Goal: Information Seeking & Learning: Find specific fact

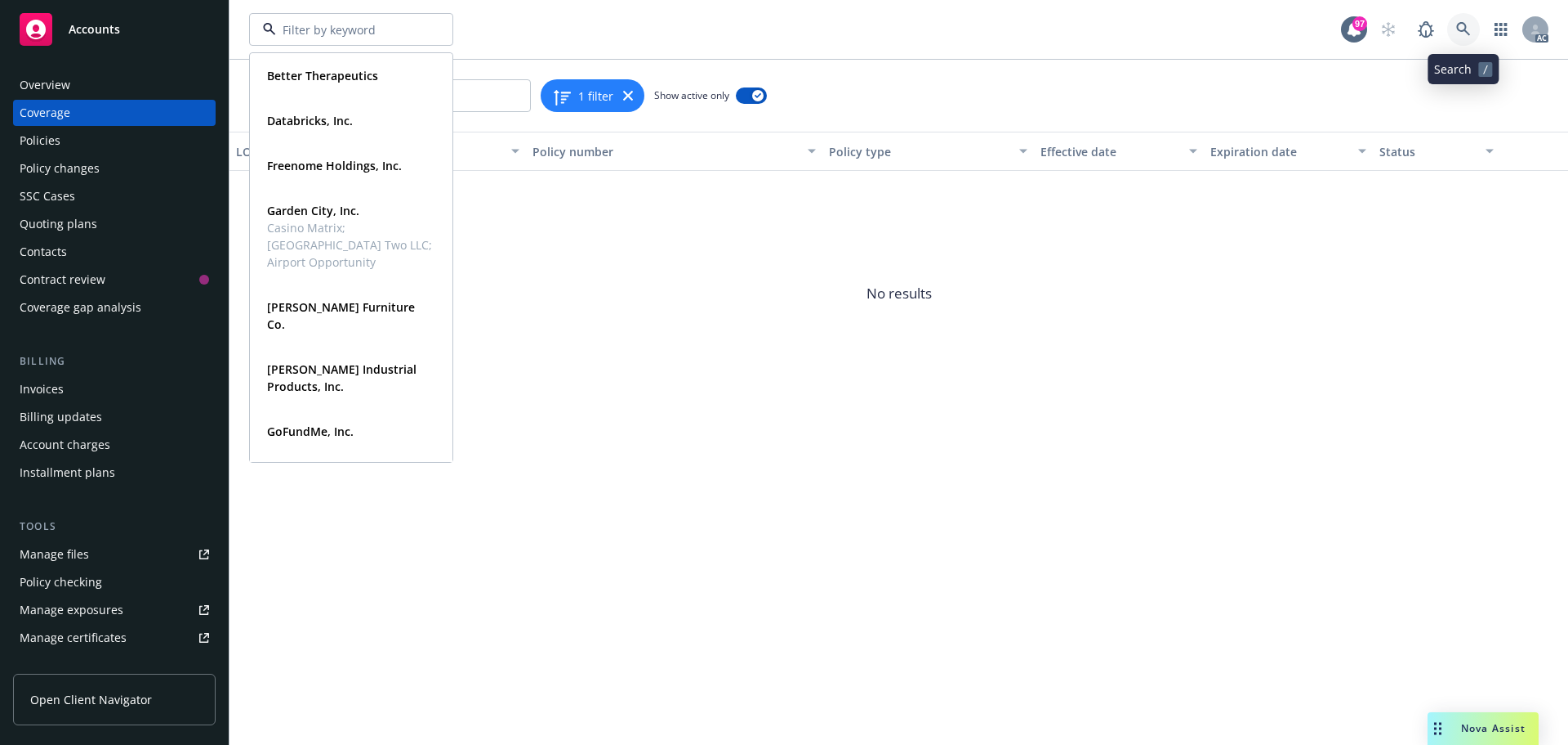
click at [1464, 30] on icon at bounding box center [1463, 29] width 13 height 13
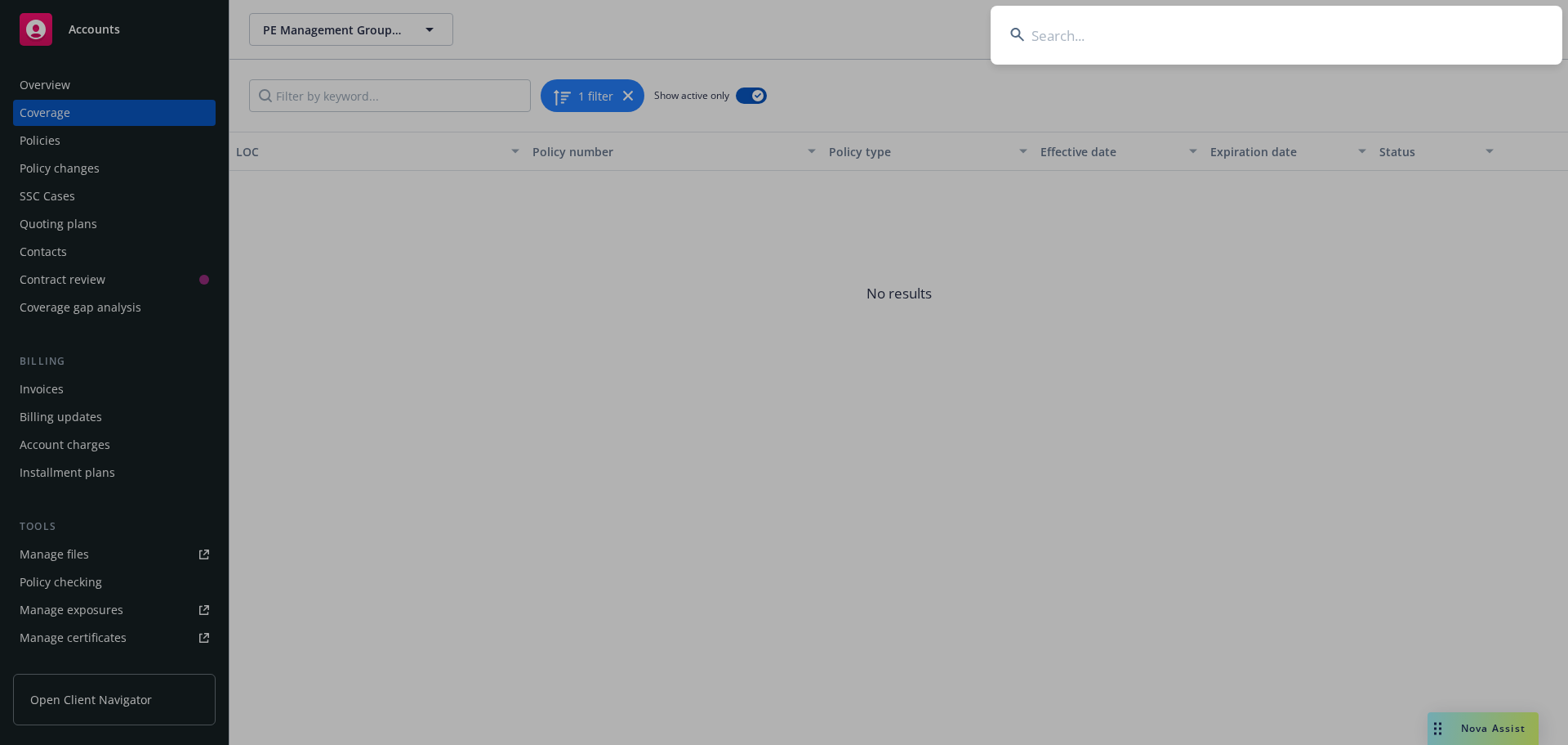
click at [1166, 39] on input at bounding box center [1276, 35] width 572 height 59
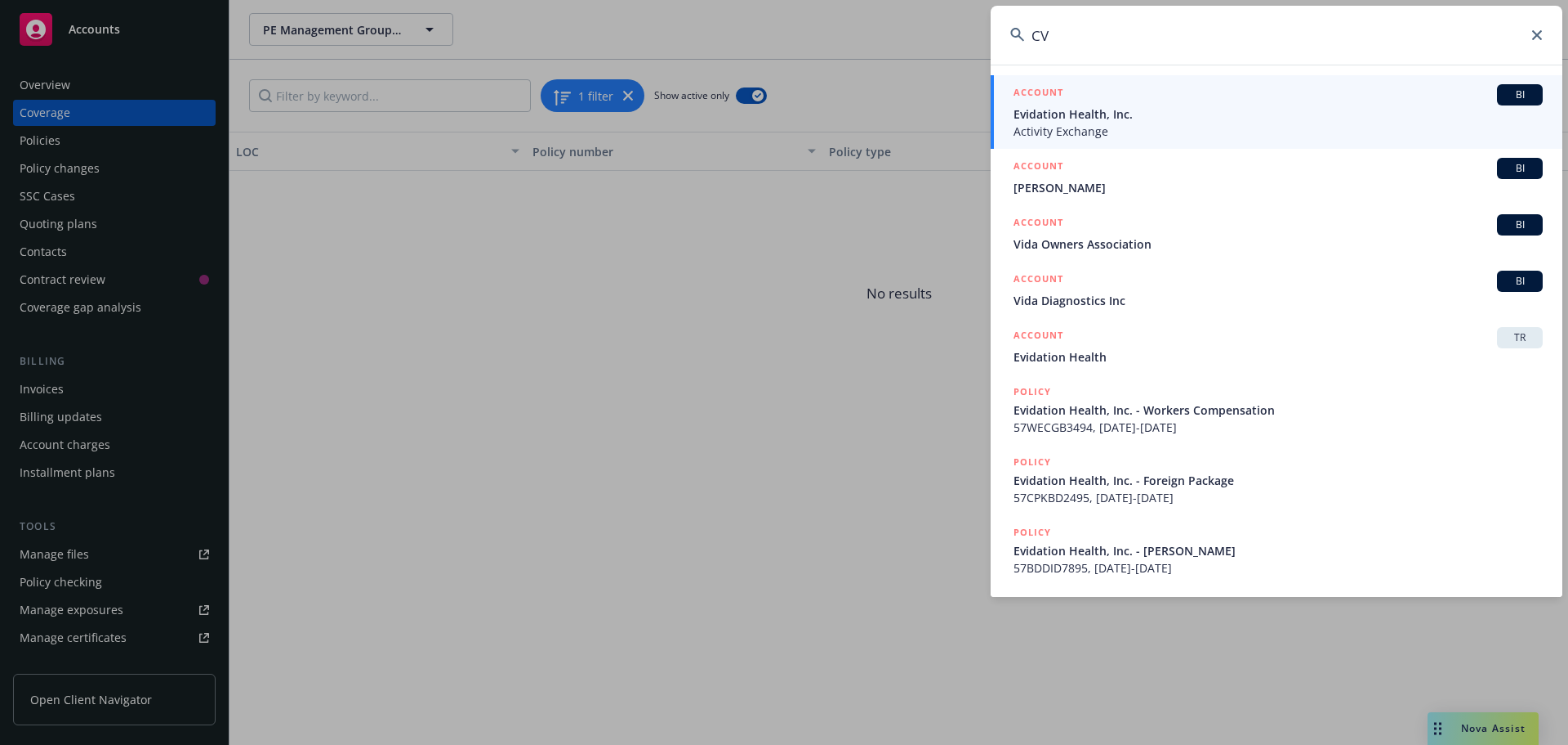
type input "C"
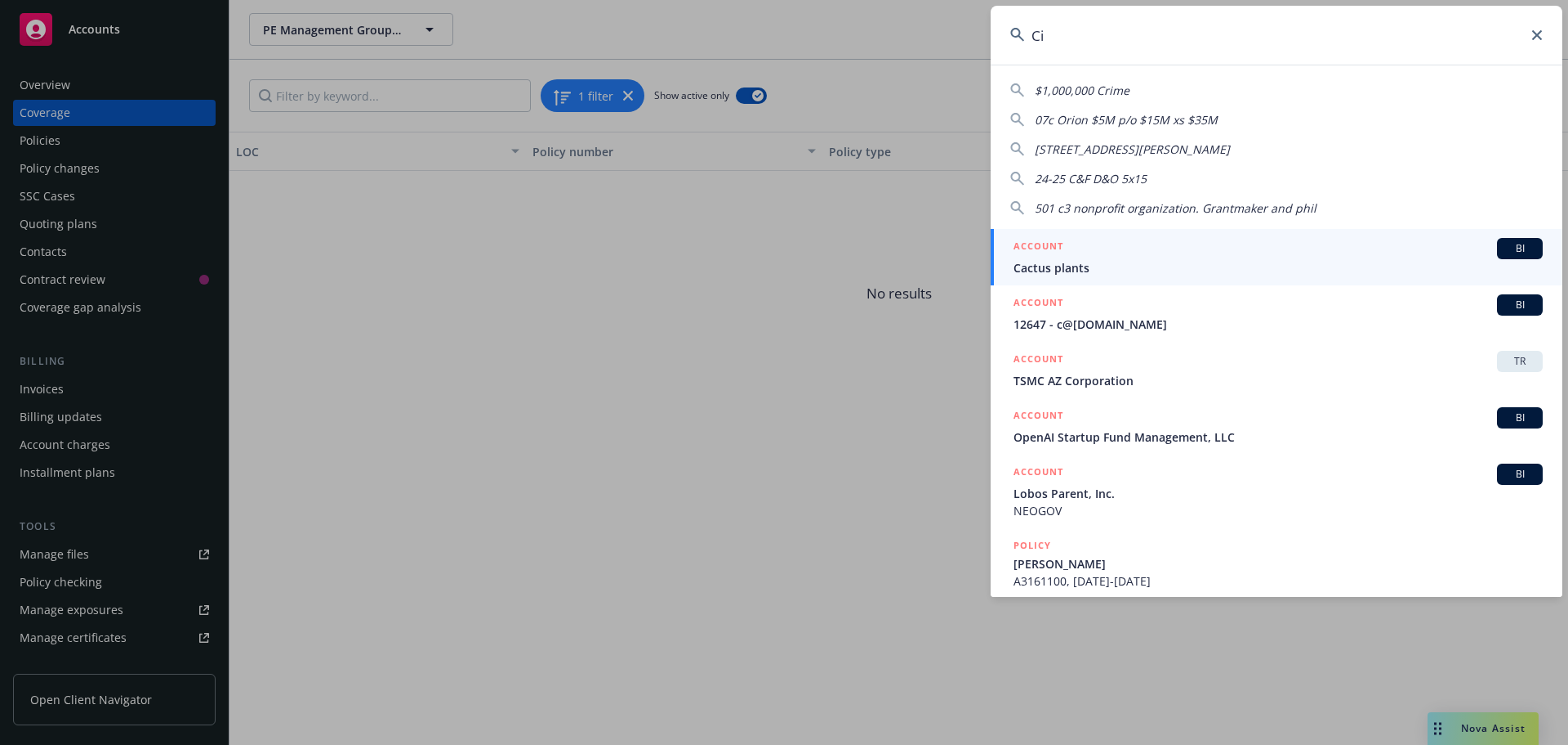
type input "C"
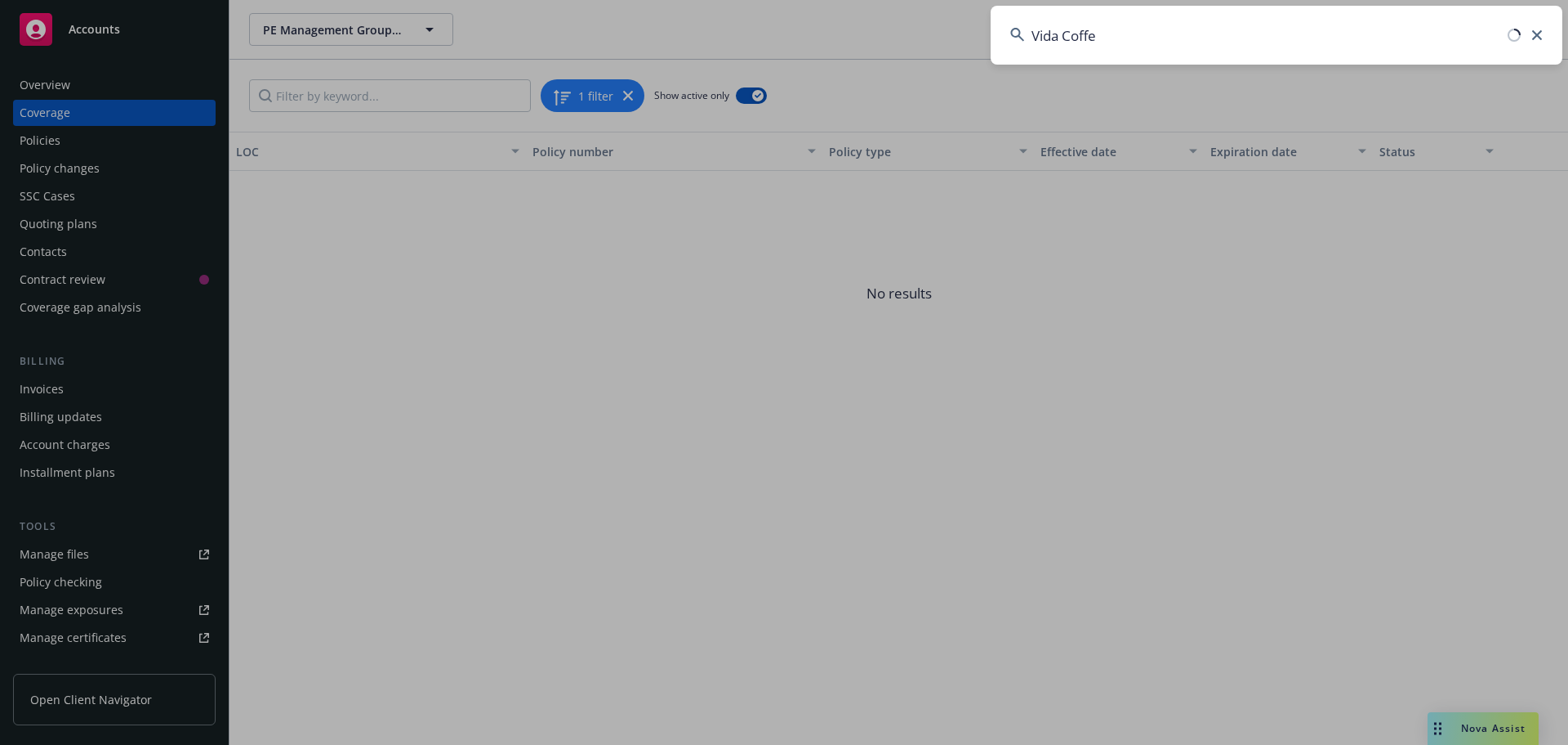
type input "Vida Coffee"
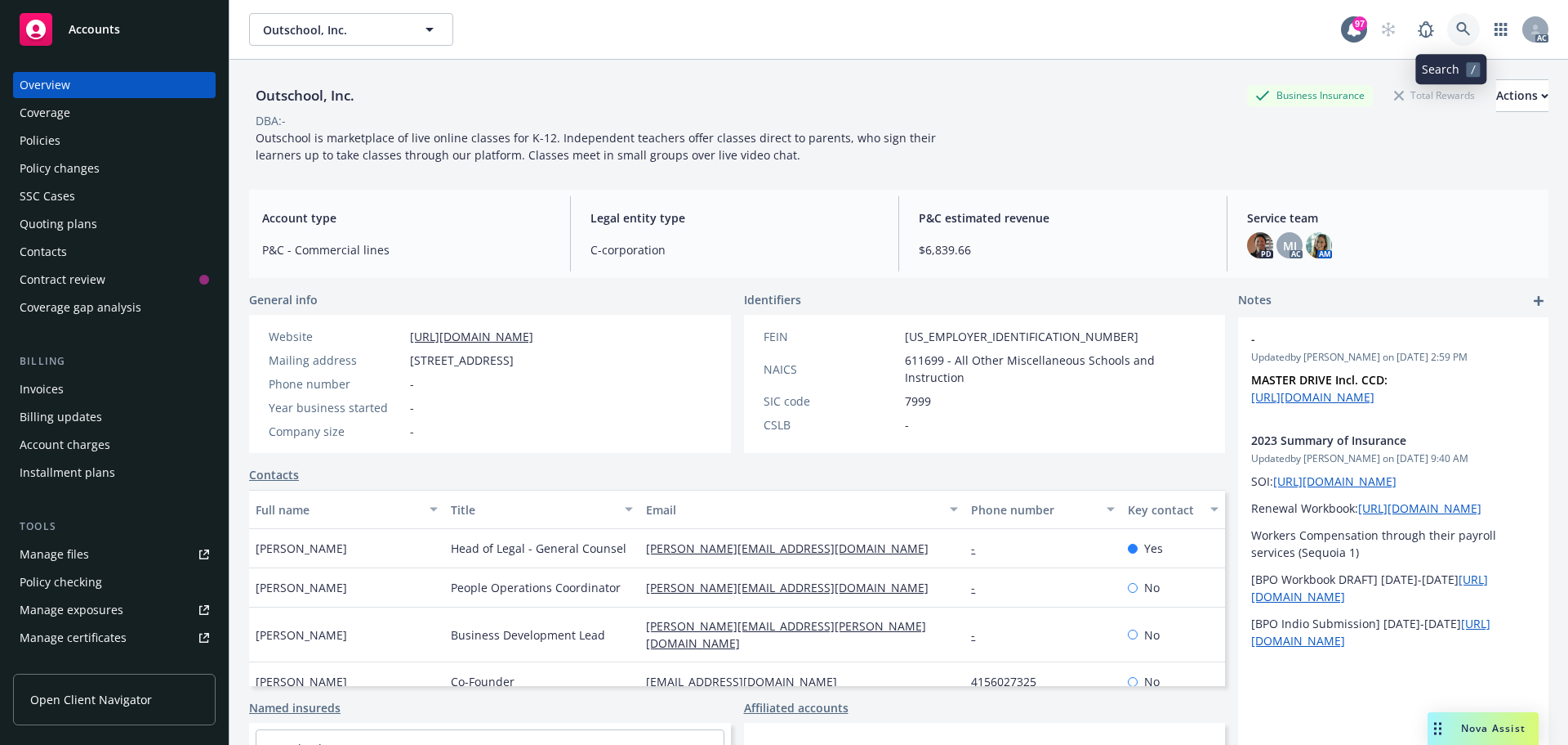
click at [1457, 25] on icon at bounding box center [1463, 29] width 14 height 14
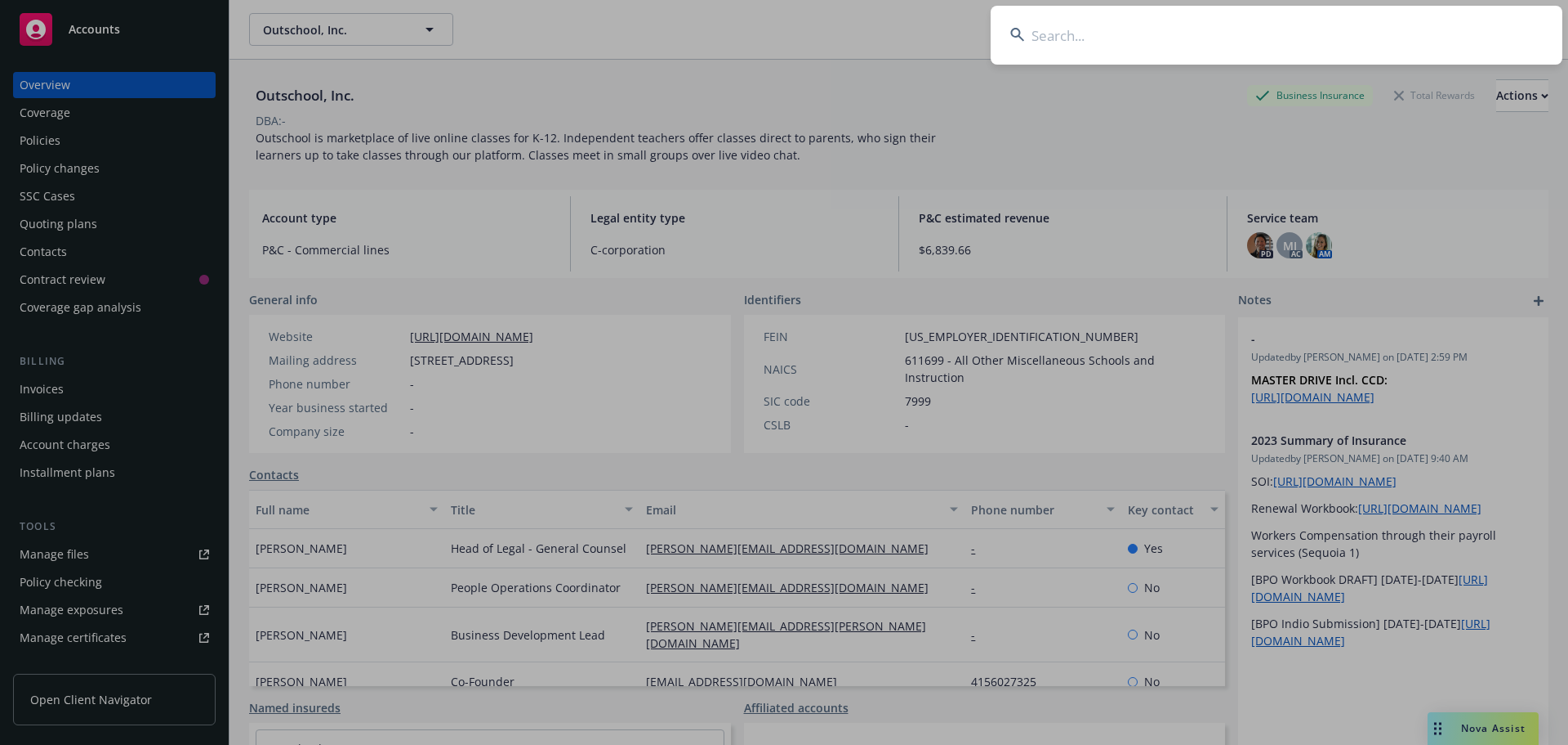
click at [1141, 40] on input at bounding box center [1276, 35] width 572 height 59
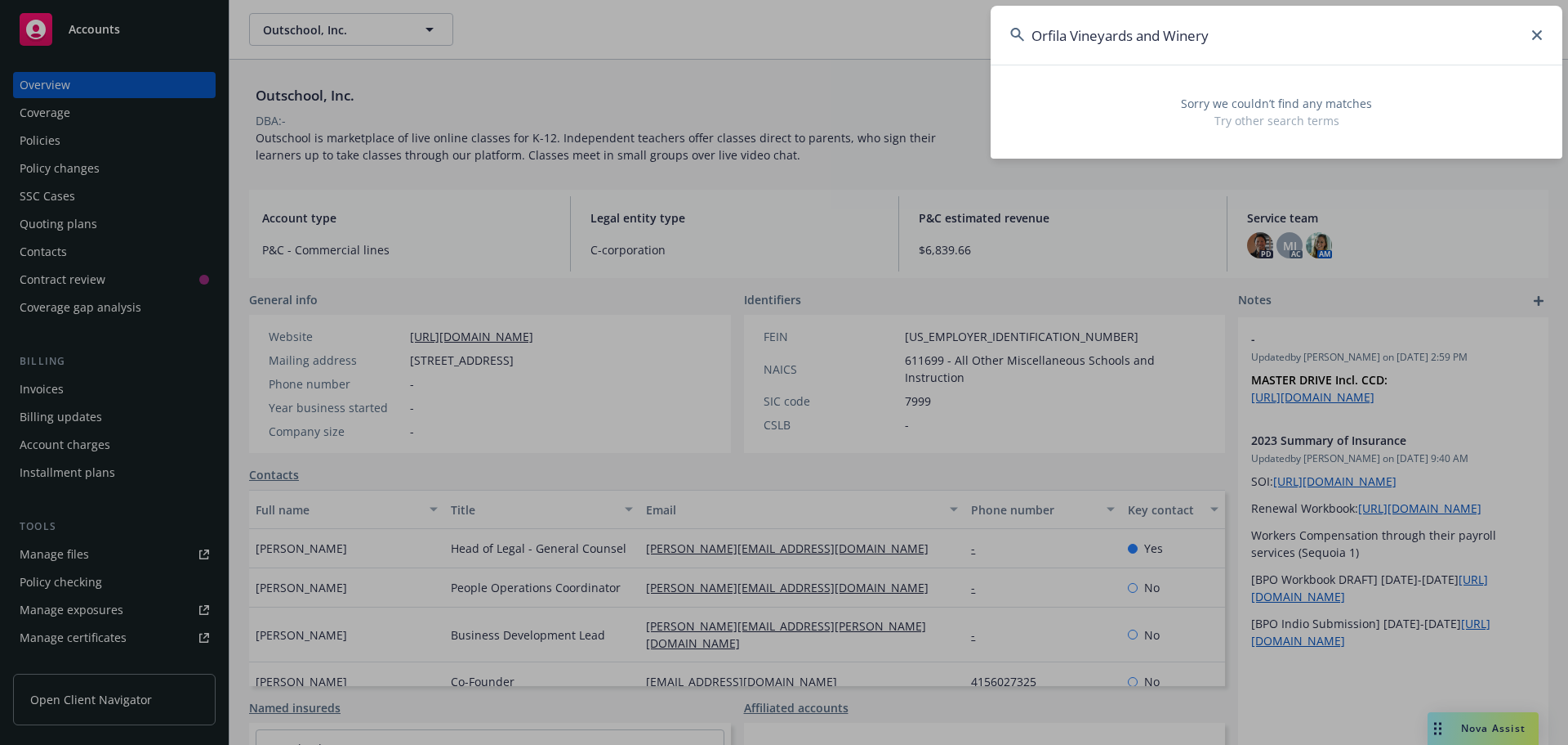
type input "Orfila Vineyards and Winery"
click at [1272, 45] on input "Orfila Vineyards and Winery" at bounding box center [1276, 35] width 572 height 59
drag, startPoint x: 1272, startPoint y: 45, endPoint x: 517, endPoint y: -99, distance: 768.6
click at [517, 0] on html "Accounts Overview Coverage Policies Policy changes SSC Cases Quoting plans Cont…" at bounding box center [784, 372] width 1568 height 745
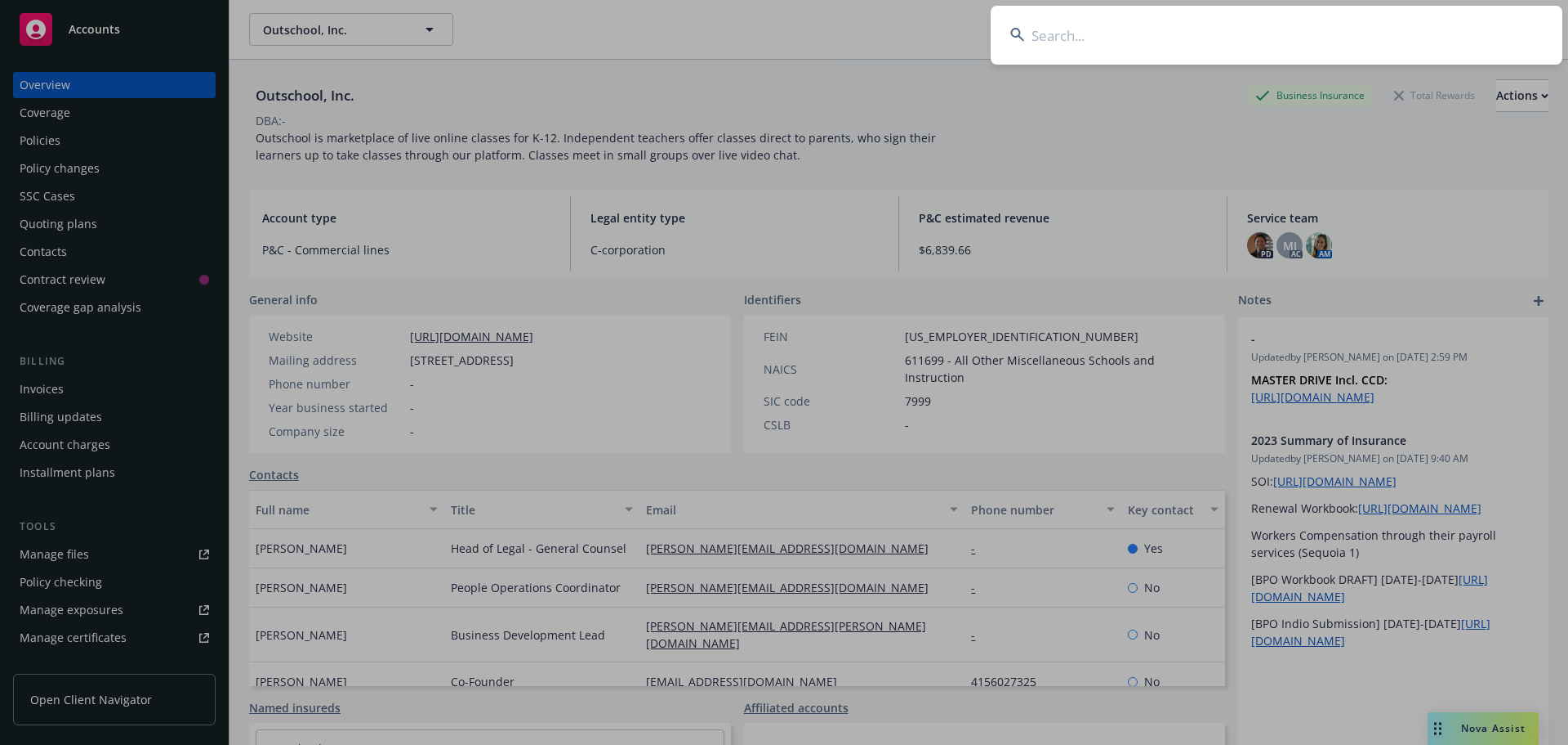
click at [1202, 40] on input at bounding box center [1276, 35] width 572 height 59
paste input "SAWC562936"
type input "SAWC562936"
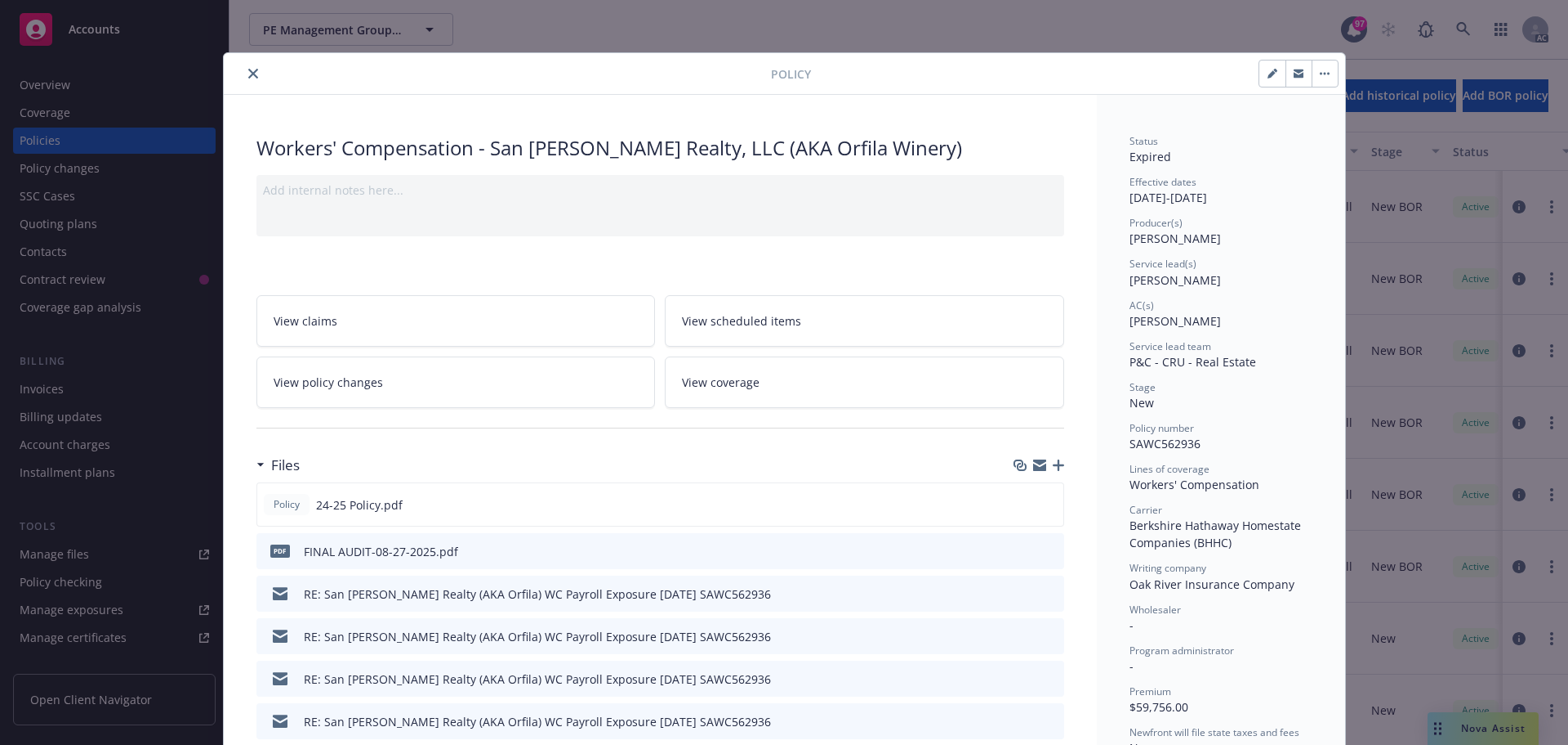
click at [330, 385] on span "View policy changes" at bounding box center [329, 383] width 110 height 17
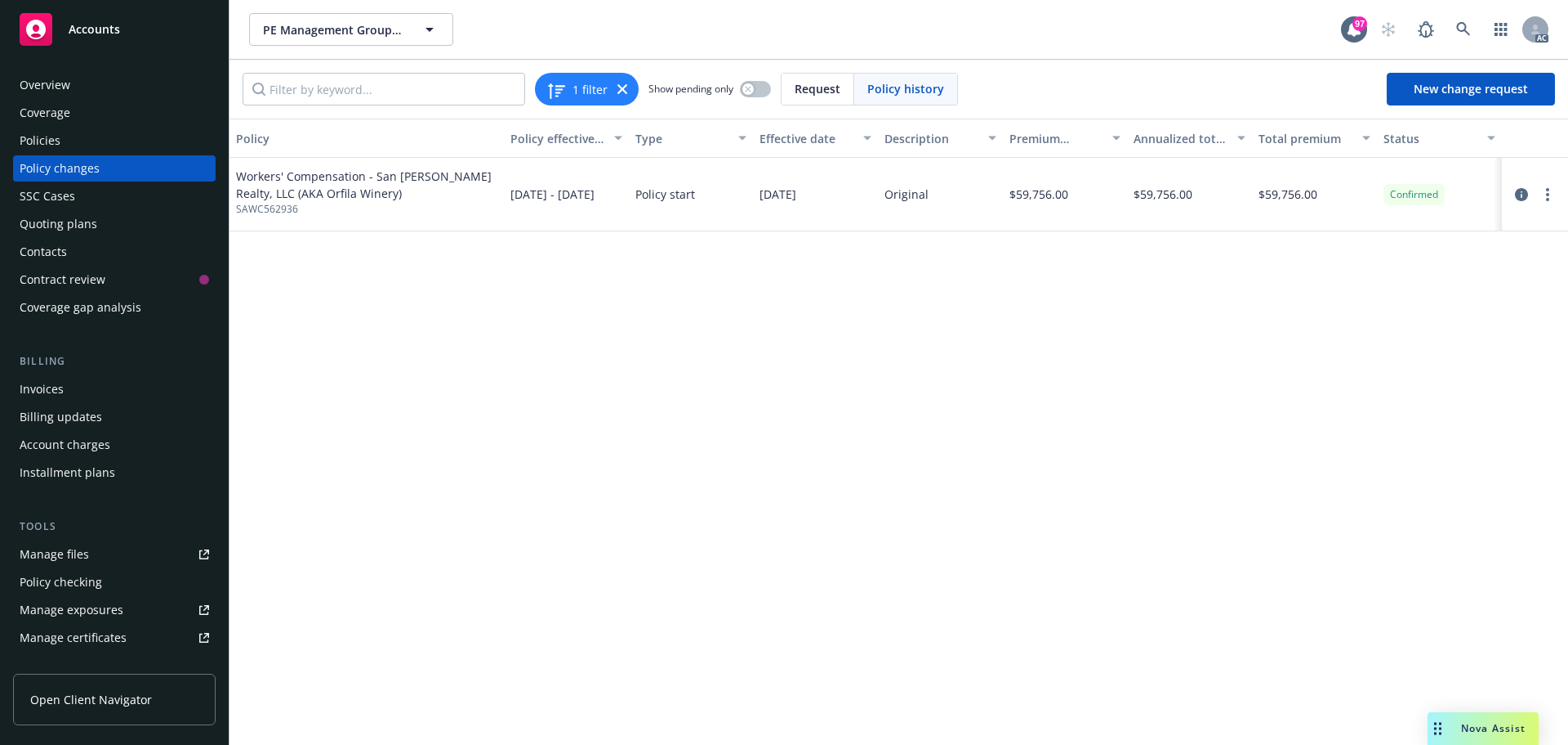
click at [554, 199] on span "04/18/2024 - 04/18/2025" at bounding box center [552, 194] width 85 height 17
click at [275, 182] on span "Workers' Compensation - San Pasqual Realty, LLC (AKA Orfila Winery)" at bounding box center [367, 185] width 261 height 35
click at [796, 188] on span "[DATE]" at bounding box center [778, 194] width 37 height 17
click at [891, 202] on div "Original" at bounding box center [907, 194] width 44 height 17
click at [257, 208] on span "SAWC562936" at bounding box center [367, 209] width 261 height 14
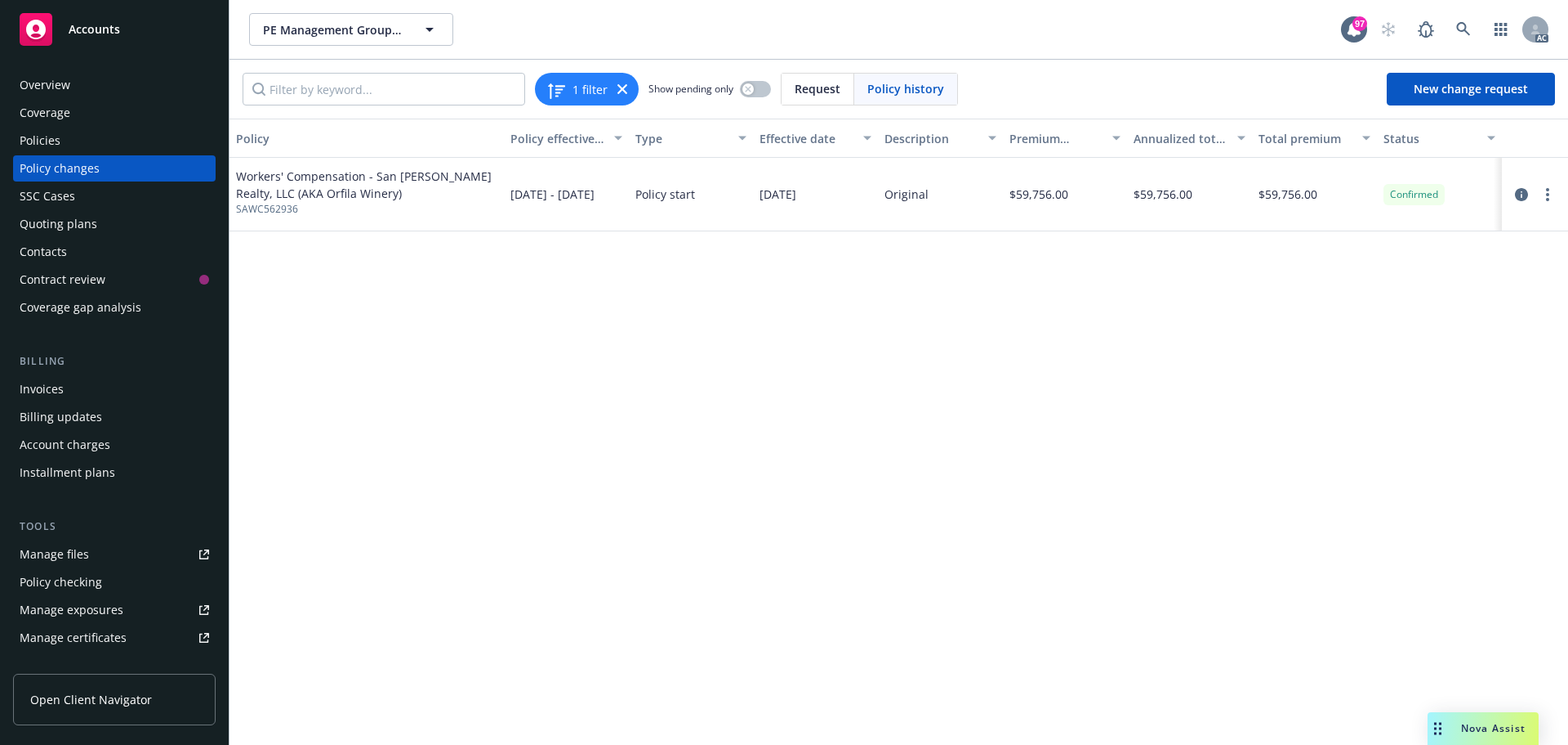
click at [1423, 193] on span "Confirmed" at bounding box center [1414, 194] width 48 height 14
click at [428, 33] on icon "button" at bounding box center [429, 29] width 19 height 19
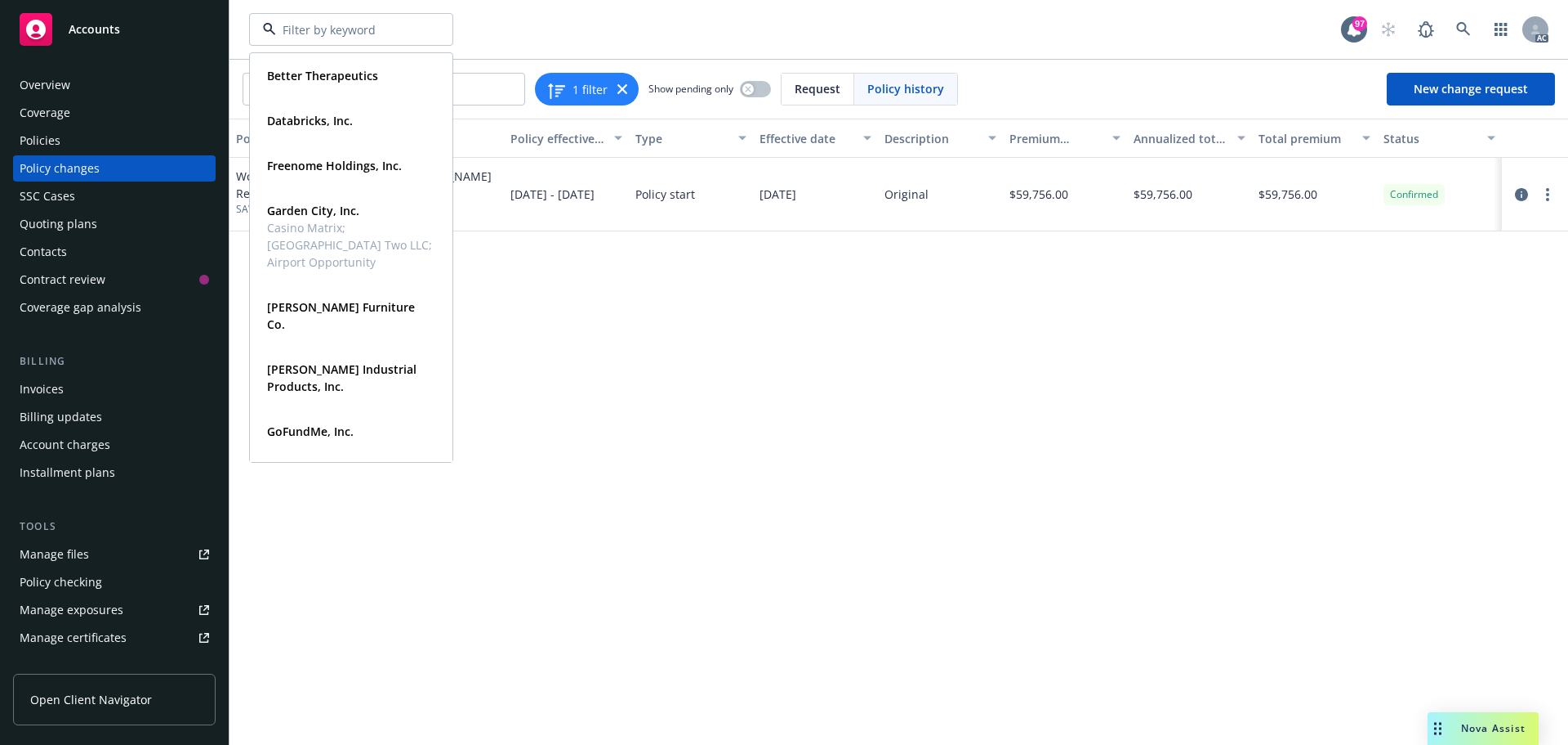
click at [428, 33] on div at bounding box center [351, 30] width 205 height 33
click at [597, 30] on div "Better Therapeutics Type Commercial Databricks, Inc. Type Commercial FEIN 46-29…" at bounding box center [795, 30] width 1092 height 33
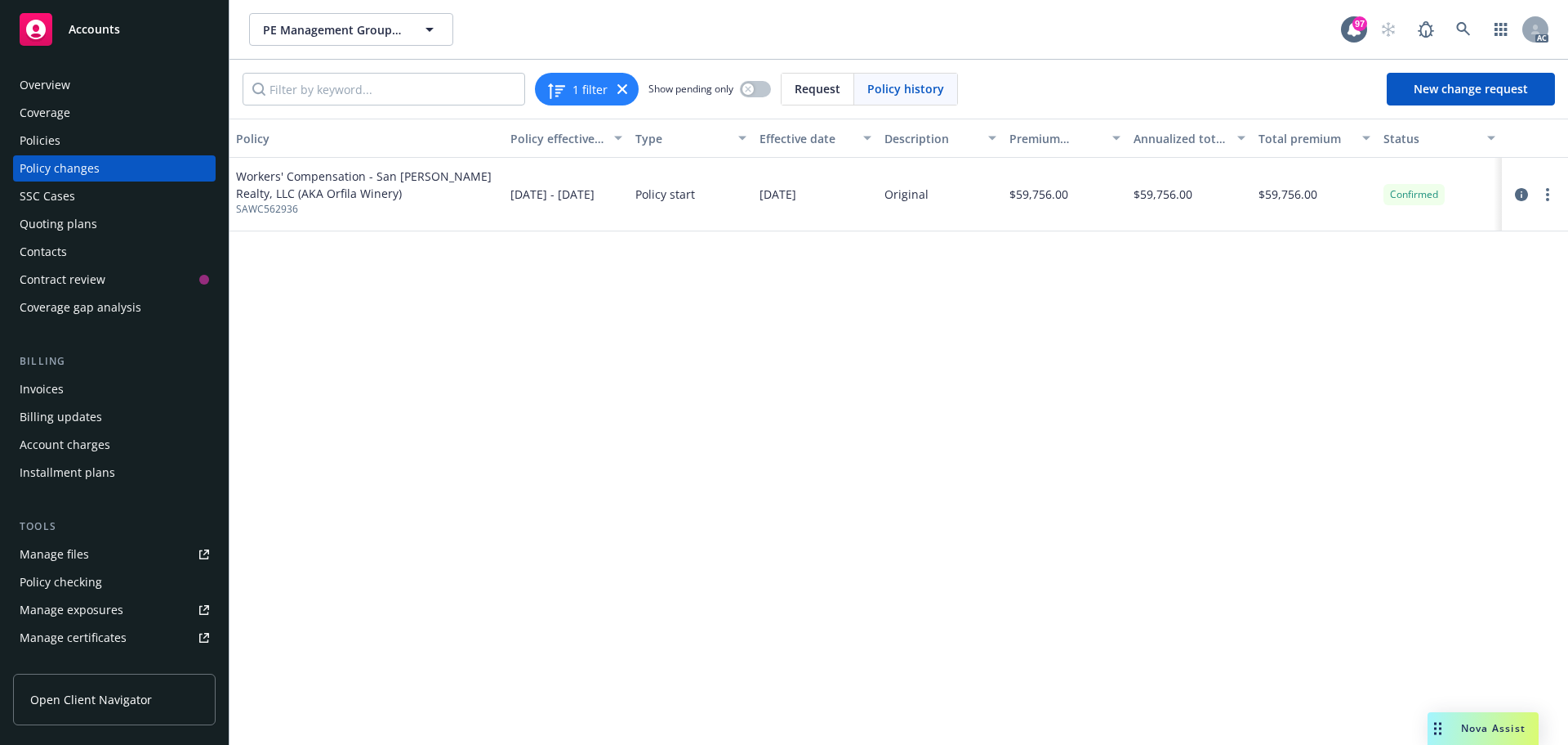
click at [487, 203] on span "SAWC562936" at bounding box center [367, 209] width 261 height 14
click at [1439, 186] on div "Confirmed" at bounding box center [1414, 194] width 61 height 21
click at [1490, 136] on div "button" at bounding box center [1494, 137] width 9 height 37
click at [303, 187] on span "Workers' Compensation - San Pasqual Realty, LLC (AKA Orfila Winery)" at bounding box center [367, 185] width 261 height 35
click at [233, 172] on div "Workers' Compensation - San Pasqual Realty, LLC (AKA Orfila Winery) SAWC562936" at bounding box center [367, 194] width 275 height 74
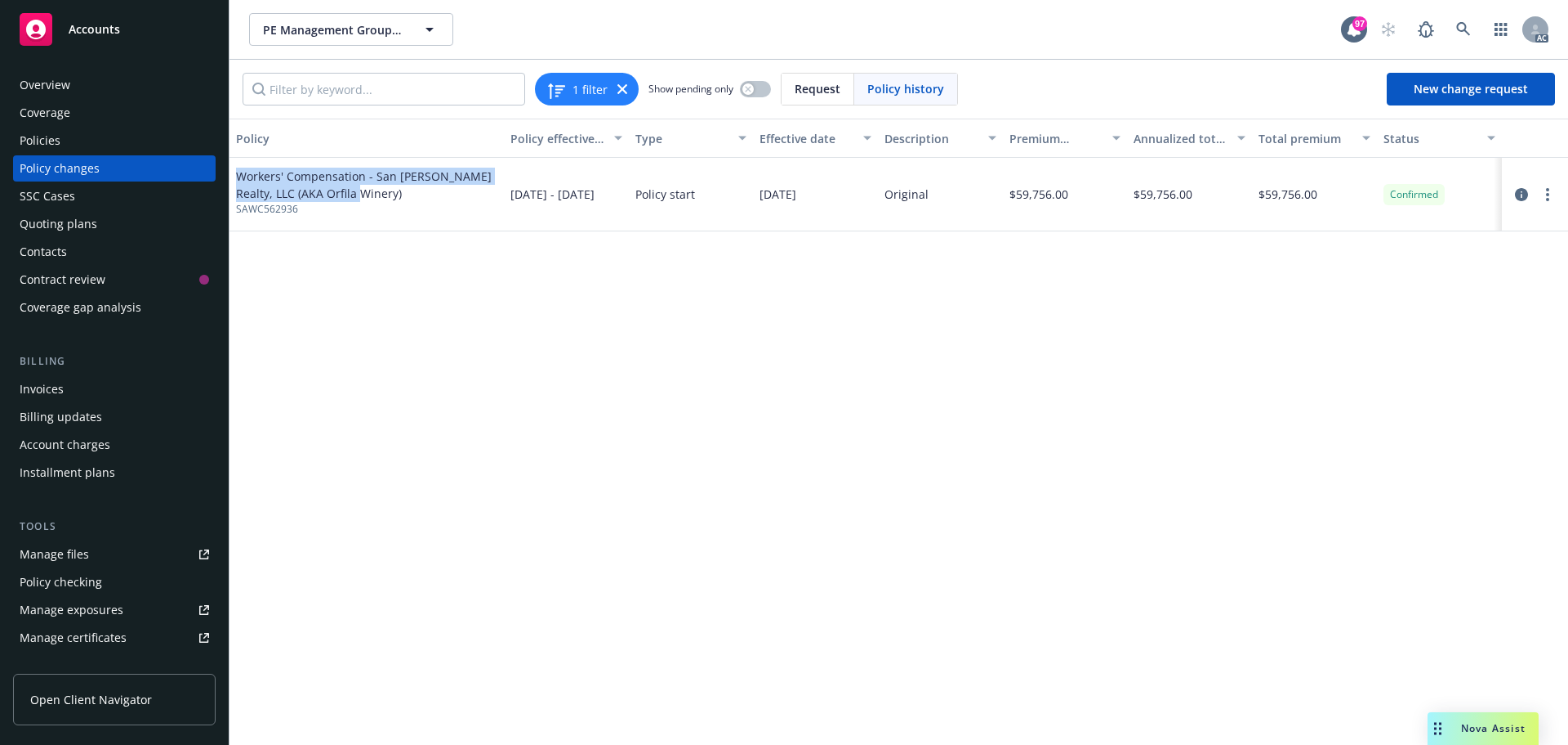
drag, startPoint x: 236, startPoint y: 170, endPoint x: 356, endPoint y: 196, distance: 122.8
click at [356, 196] on span "Workers' Compensation - San Pasqual Realty, LLC (AKA Orfila Winery)" at bounding box center [367, 185] width 261 height 35
copy span "Workers' Compensation - San Pasqual Realty, LLC (AKA Orfila Winery"
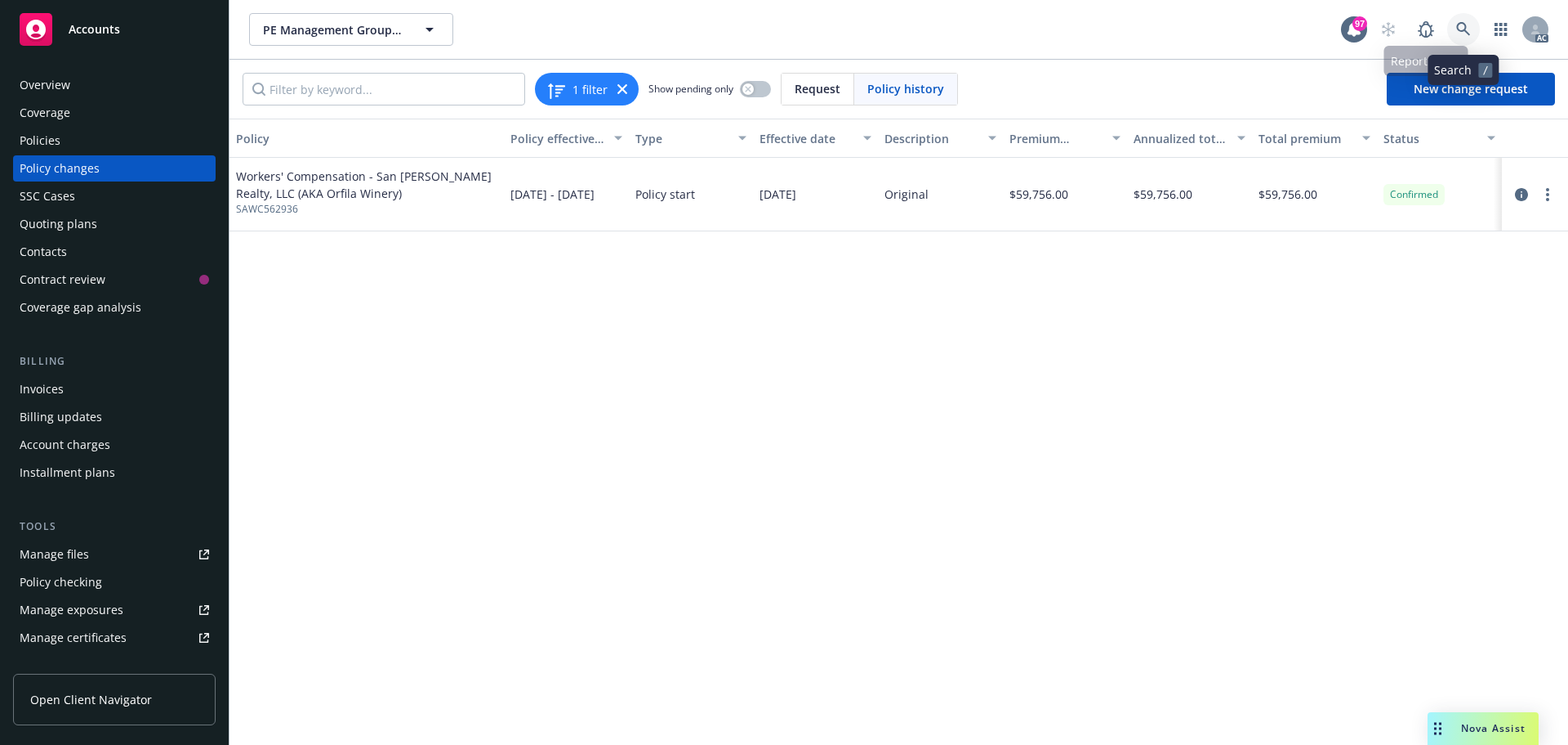
click at [1465, 30] on icon at bounding box center [1463, 29] width 13 height 13
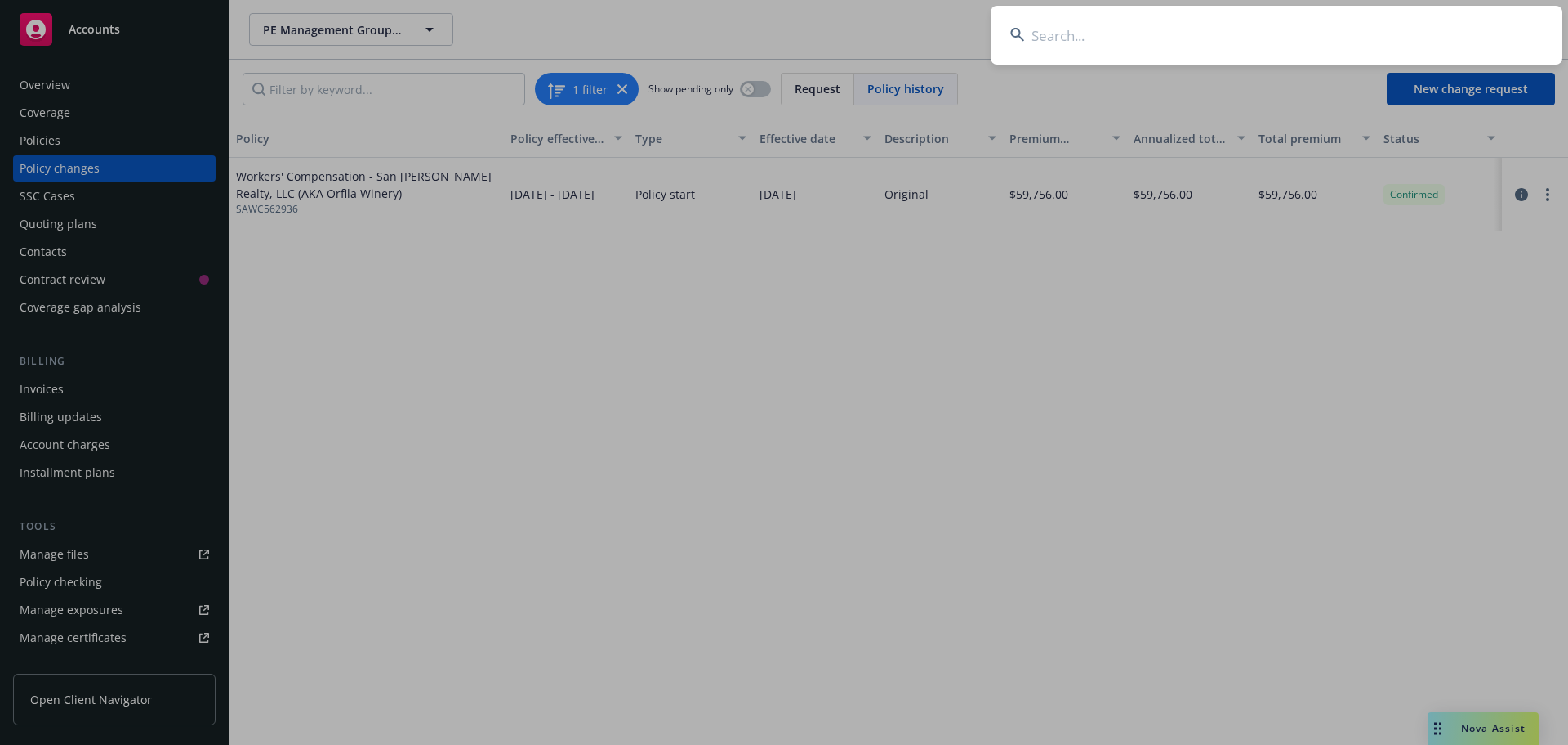
click at [1126, 34] on input at bounding box center [1276, 35] width 572 height 59
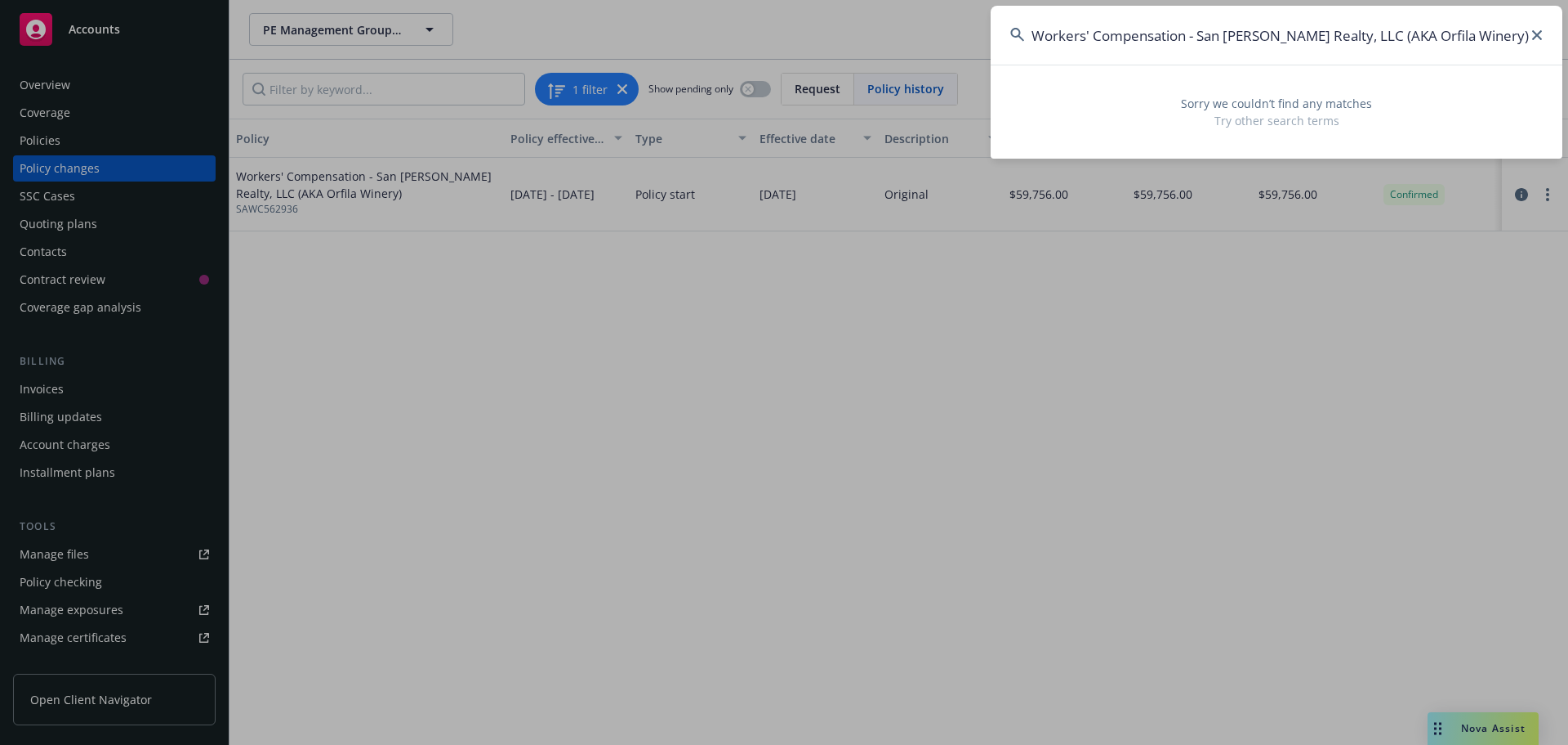
click at [1509, 39] on input "Workers' Compensation - San Pasqual Realty, LLC (AKA Orfila Winery)" at bounding box center [1276, 35] width 572 height 59
drag, startPoint x: 1198, startPoint y: 32, endPoint x: 780, endPoint y: -5, distance: 419.6
click at [780, 0] on html "Accounts Overview Coverage Policies Policy changes SSC Cases Quoting plans Cont…" at bounding box center [784, 372] width 1568 height 745
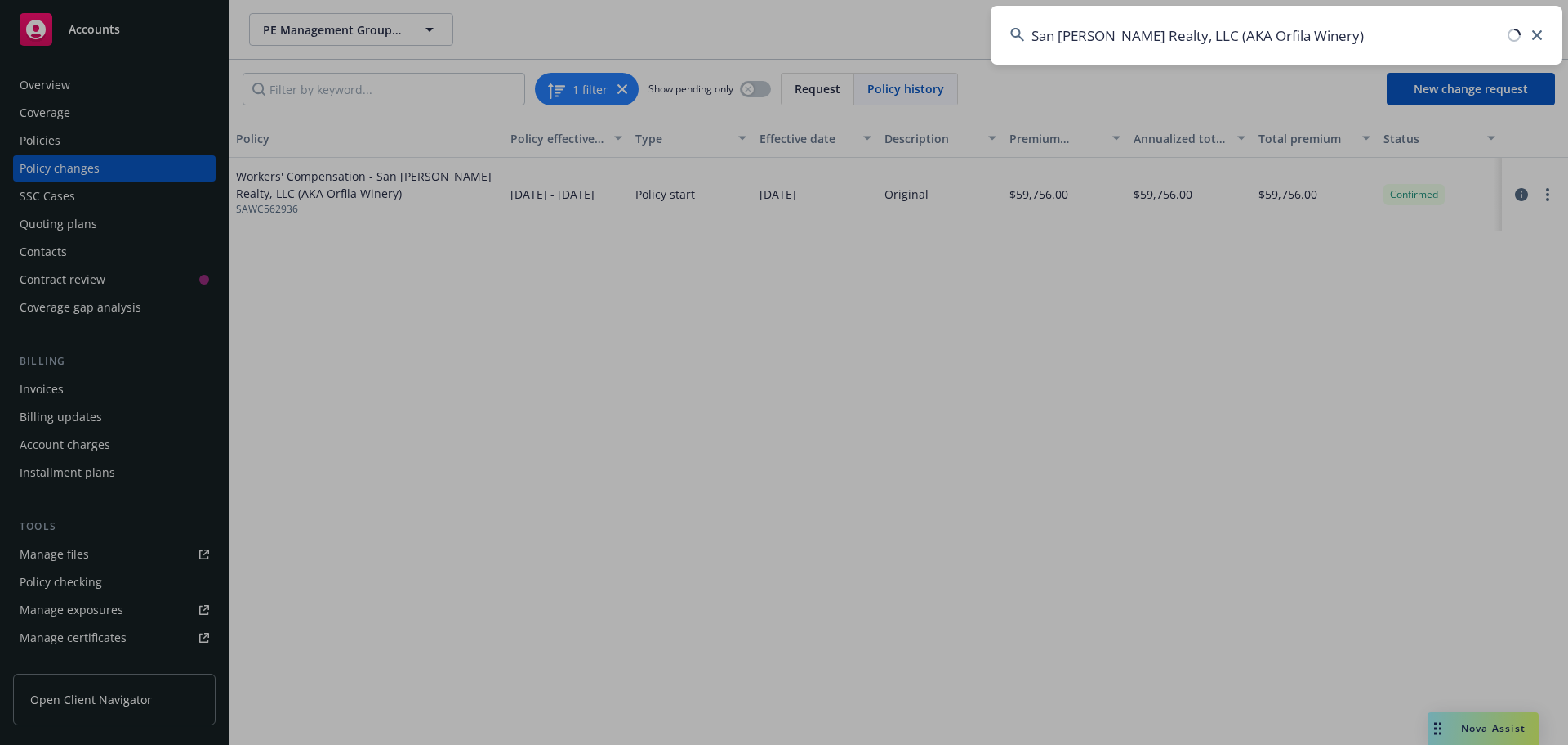
type input "San Pasqual Realty, LLC (AKA Orfila Winery)"
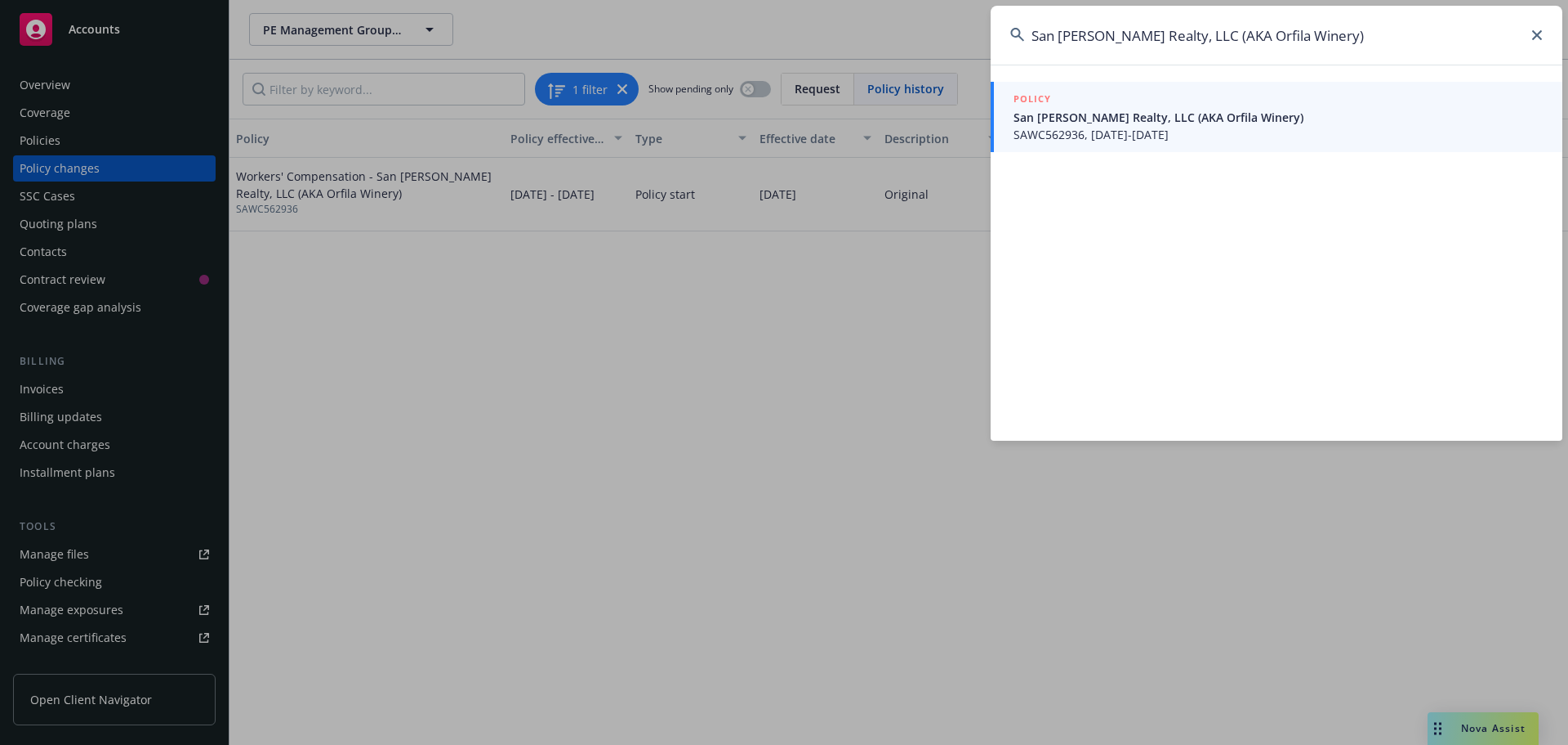
click at [1187, 130] on span "SAWC562936, 04/18/2024-04/18/2025" at bounding box center [1278, 135] width 529 height 17
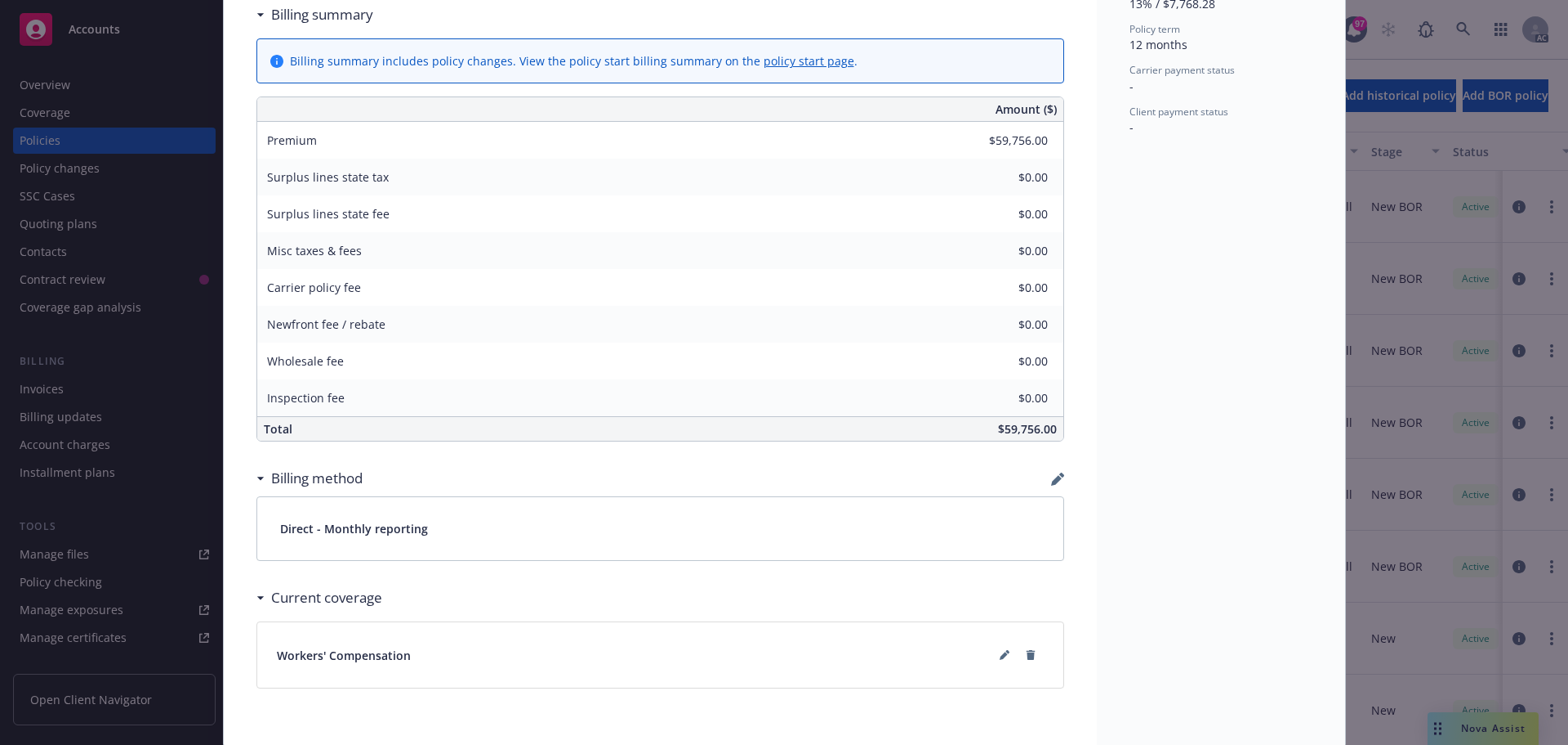
scroll to position [840, 0]
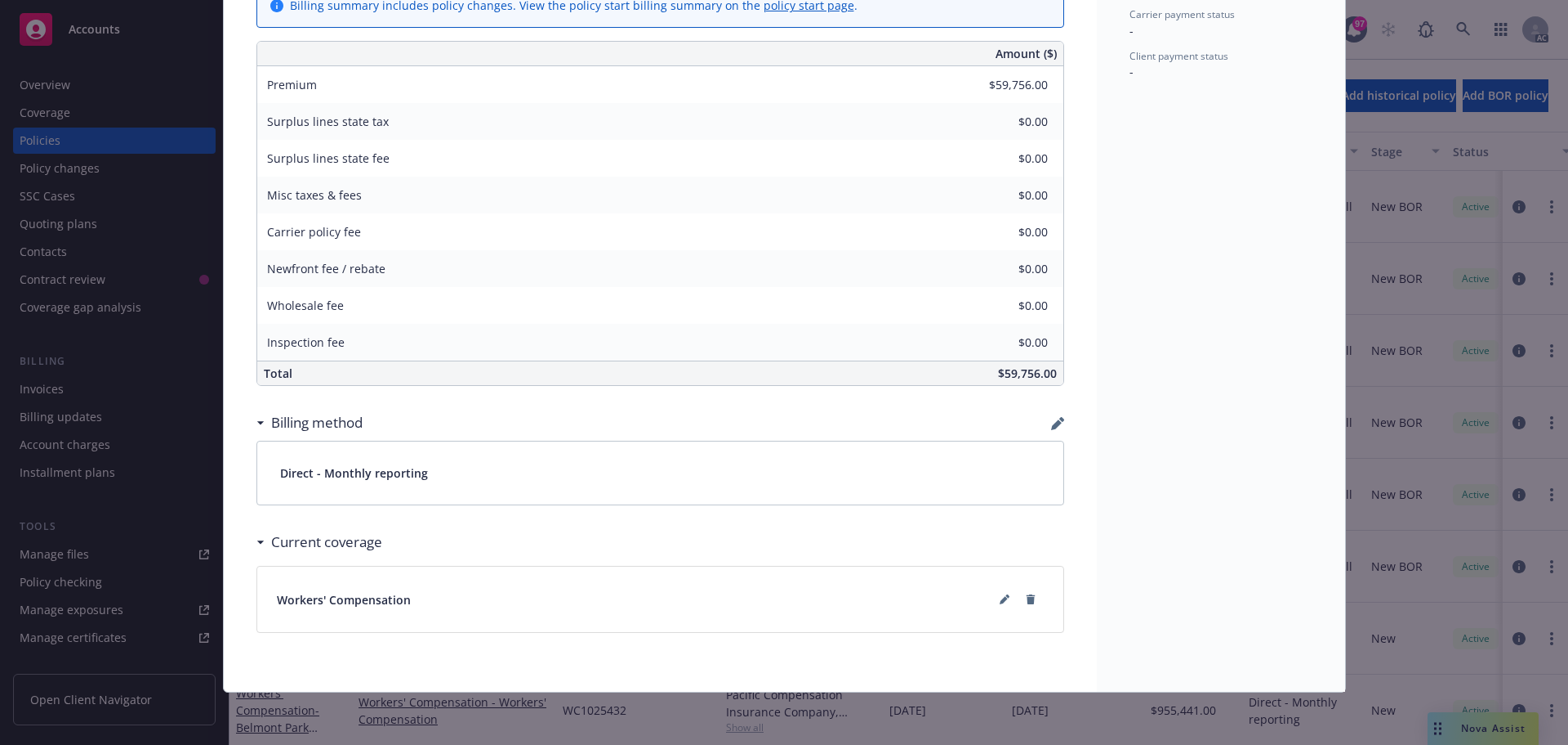
click at [344, 540] on h3 "Current coverage" at bounding box center [327, 542] width 111 height 21
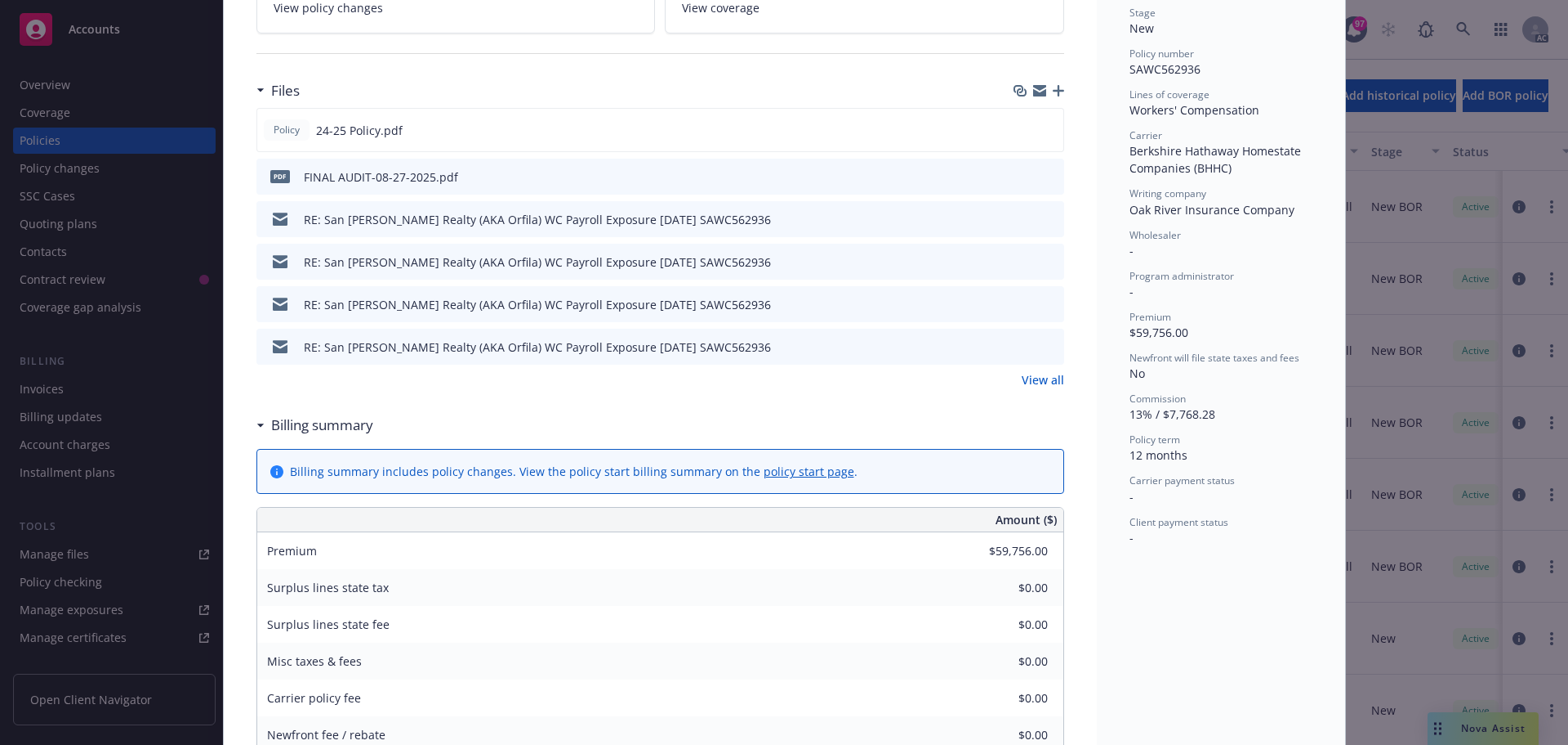
scroll to position [112, 0]
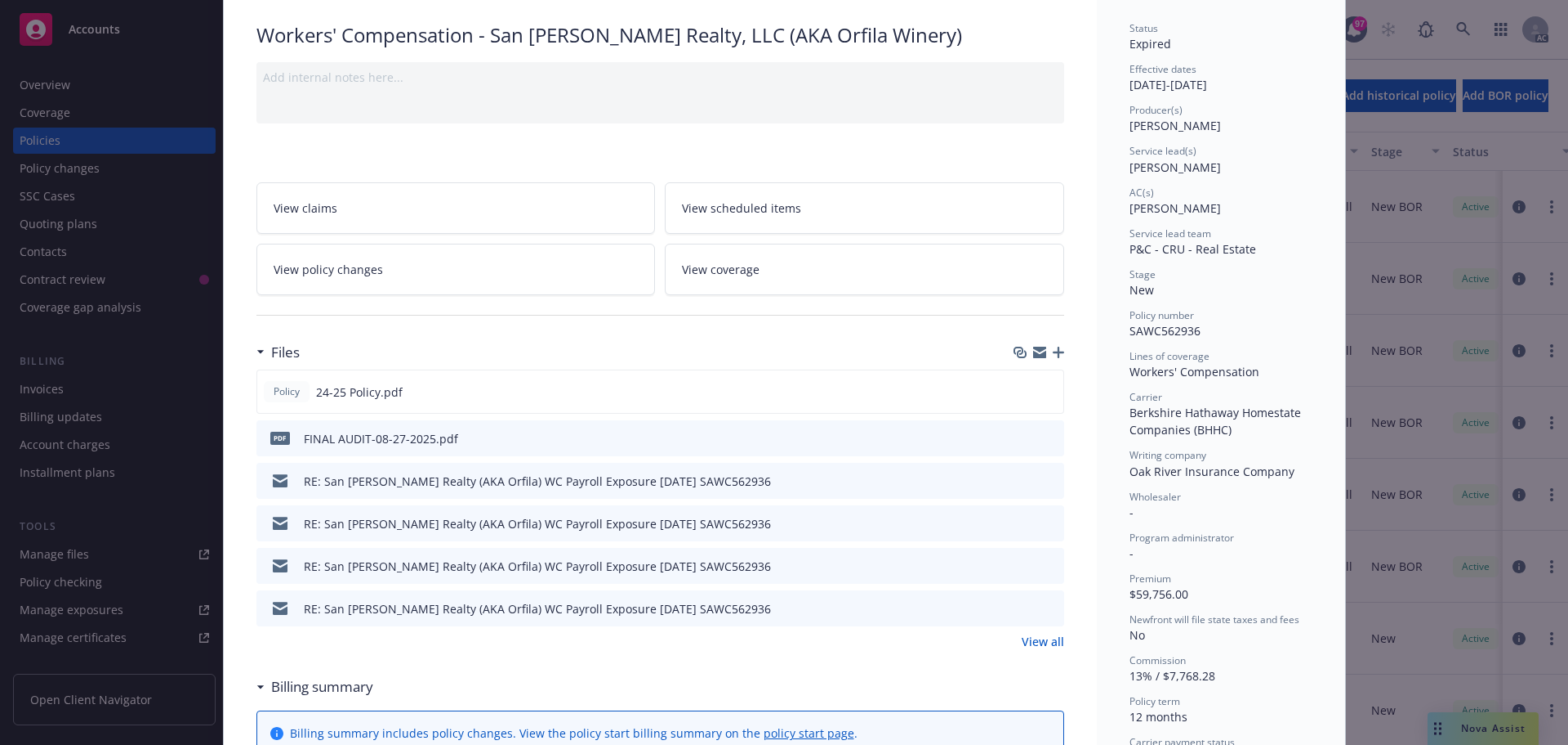
click at [329, 208] on span "View claims" at bounding box center [306, 208] width 63 height 17
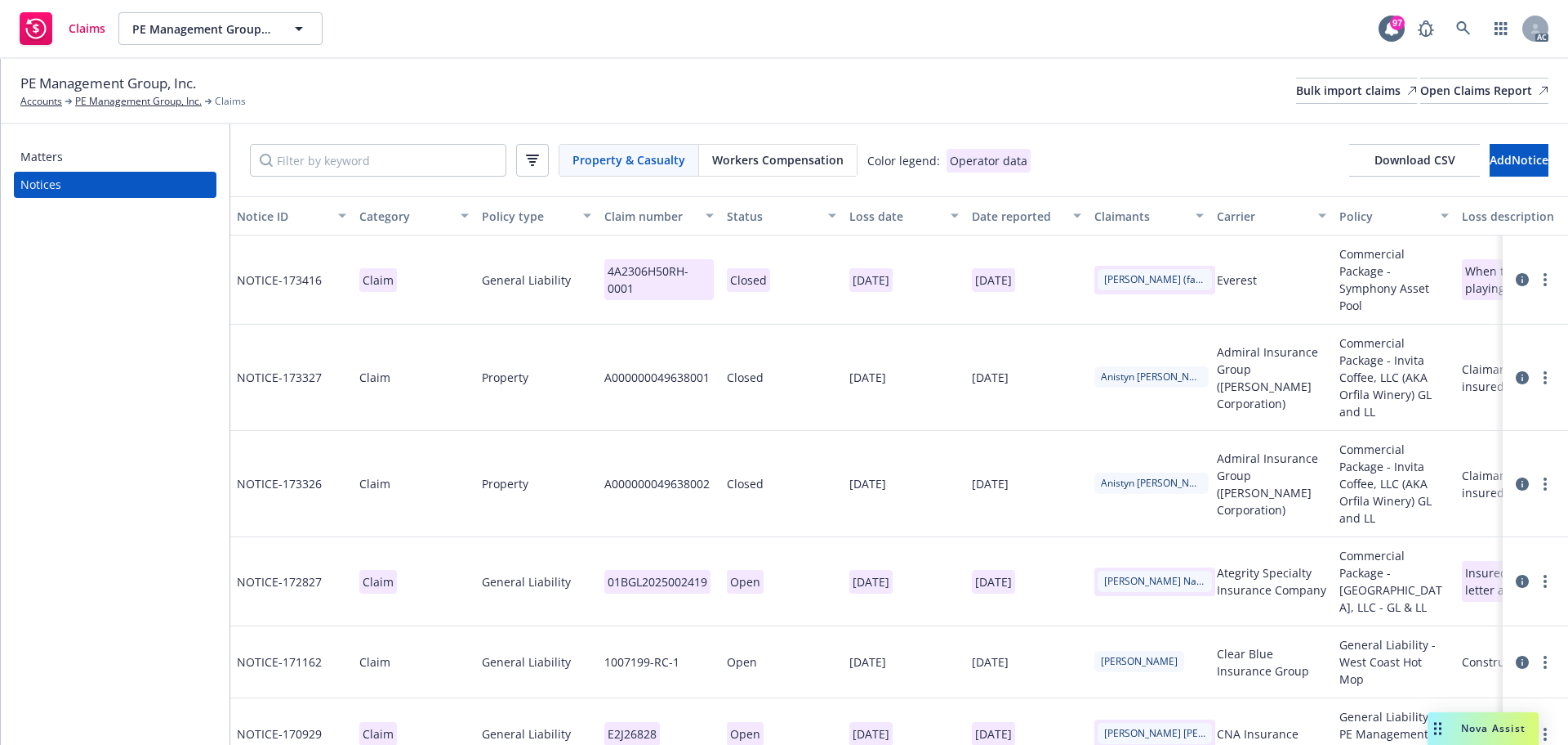
click at [793, 166] on span "Workers Compensation" at bounding box center [777, 160] width 132 height 17
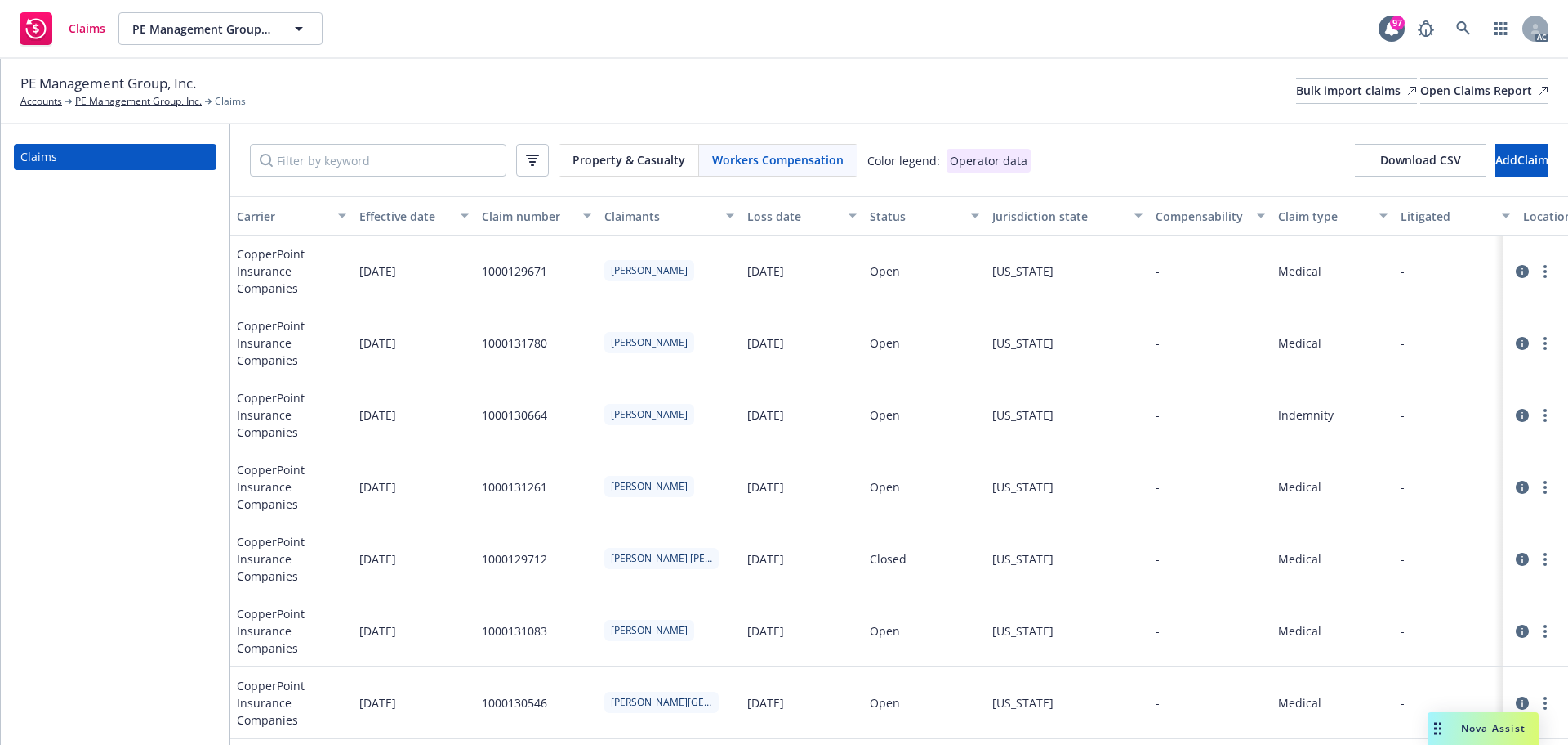
click at [793, 212] on div "Loss date" at bounding box center [793, 216] width 91 height 17
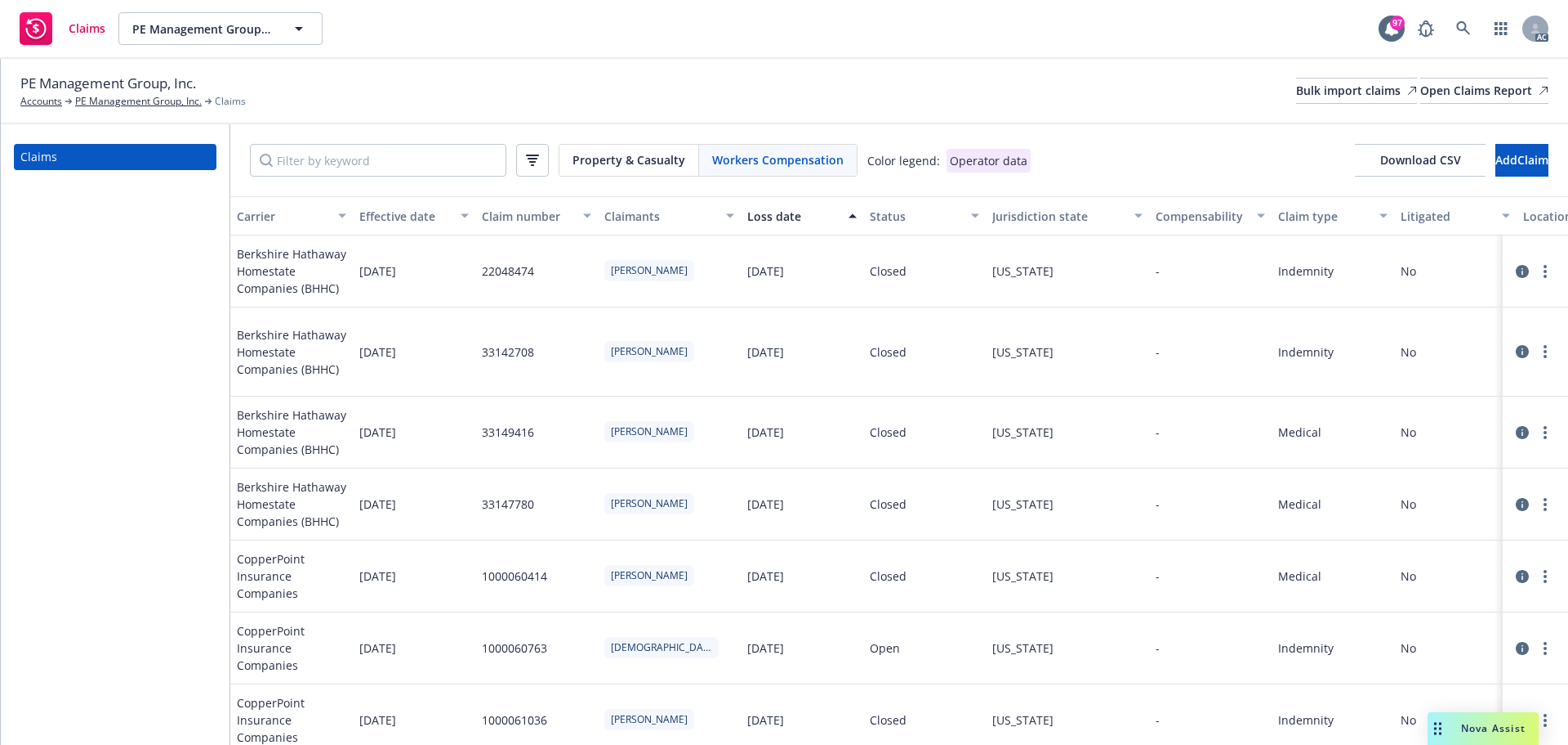
click at [793, 212] on div "Loss date" at bounding box center [793, 216] width 91 height 17
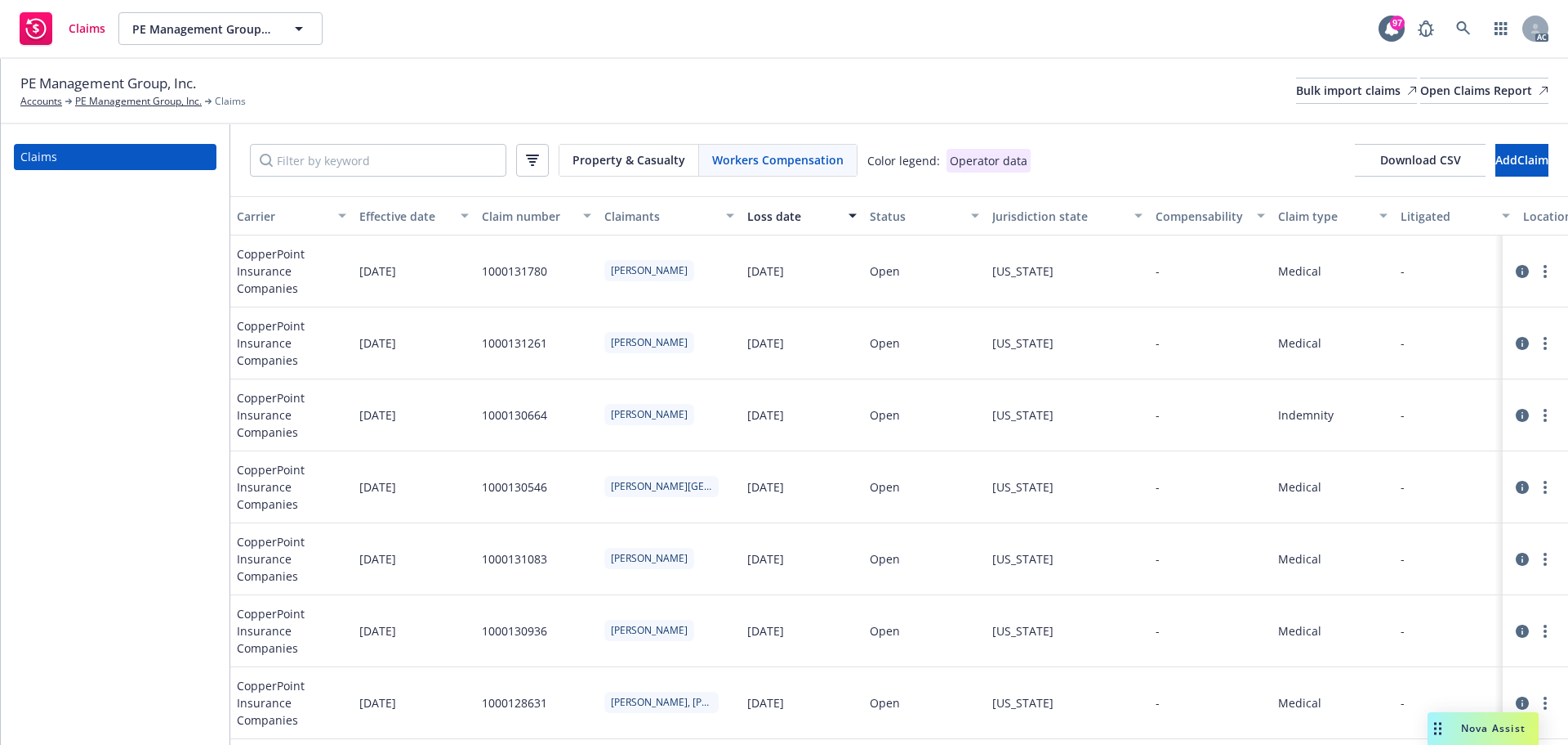
click at [267, 270] on span "CopperPoint Insurance Companies" at bounding box center [292, 271] width 110 height 52
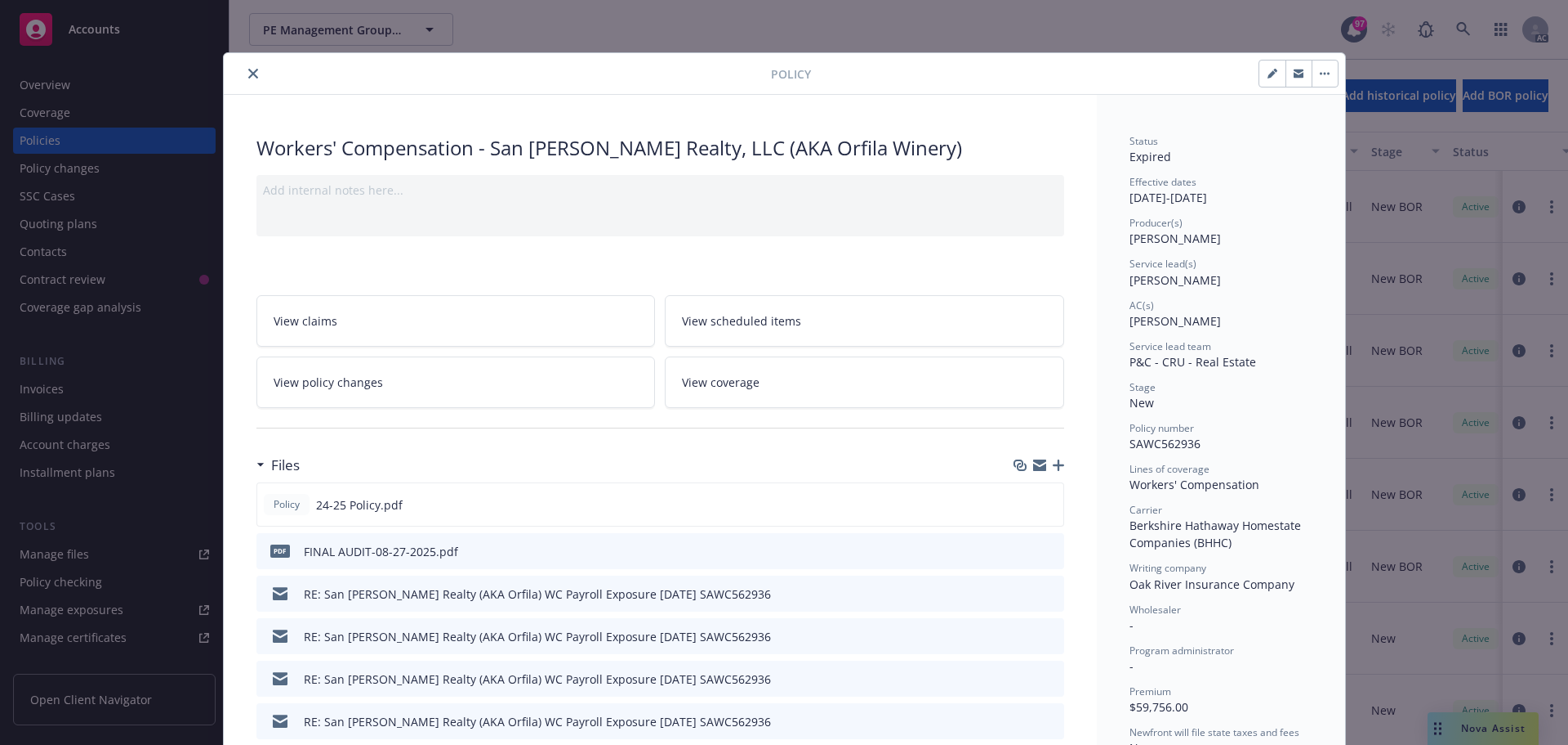
click at [777, 315] on span "View scheduled items" at bounding box center [742, 321] width 119 height 17
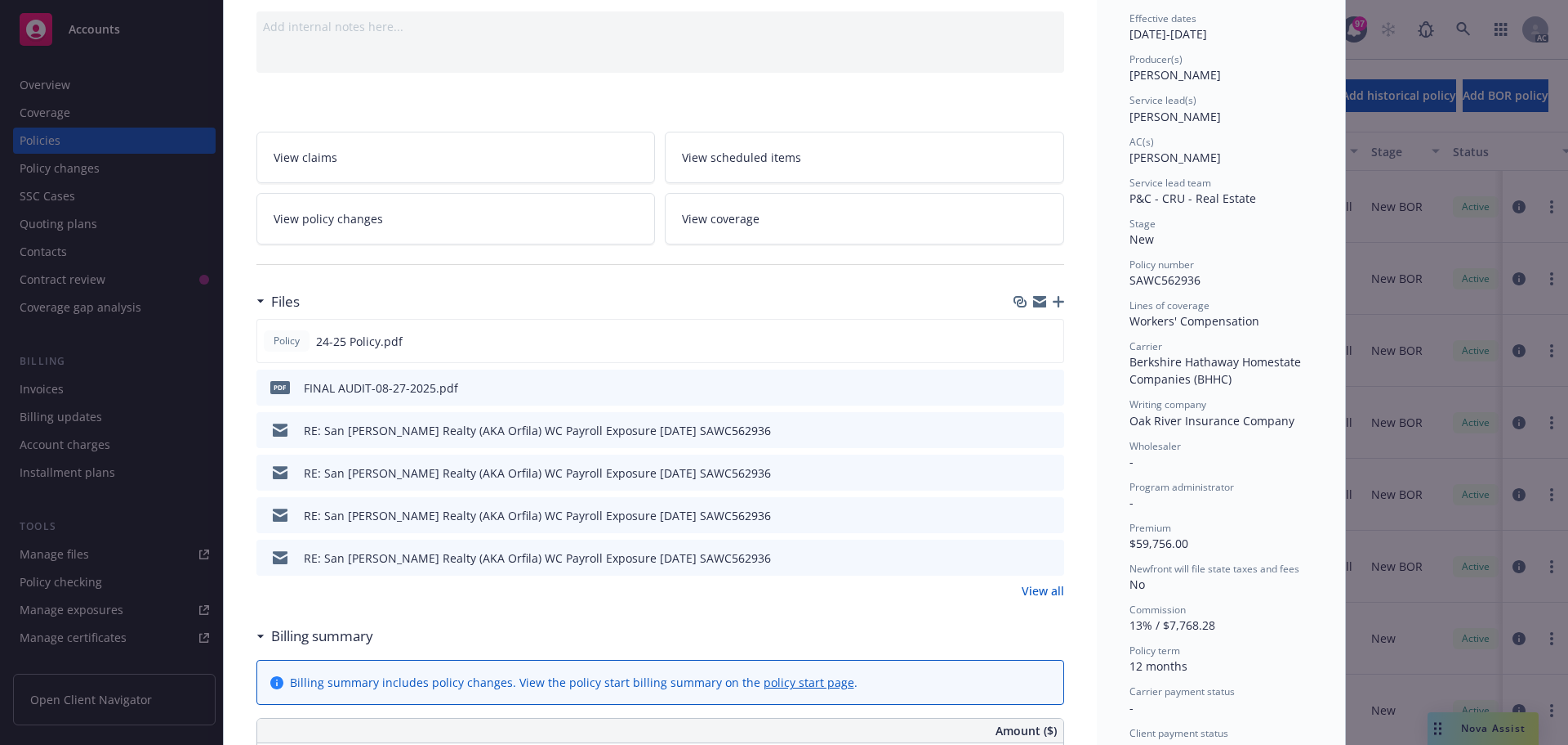
click at [1042, 591] on link "View all" at bounding box center [1043, 590] width 42 height 17
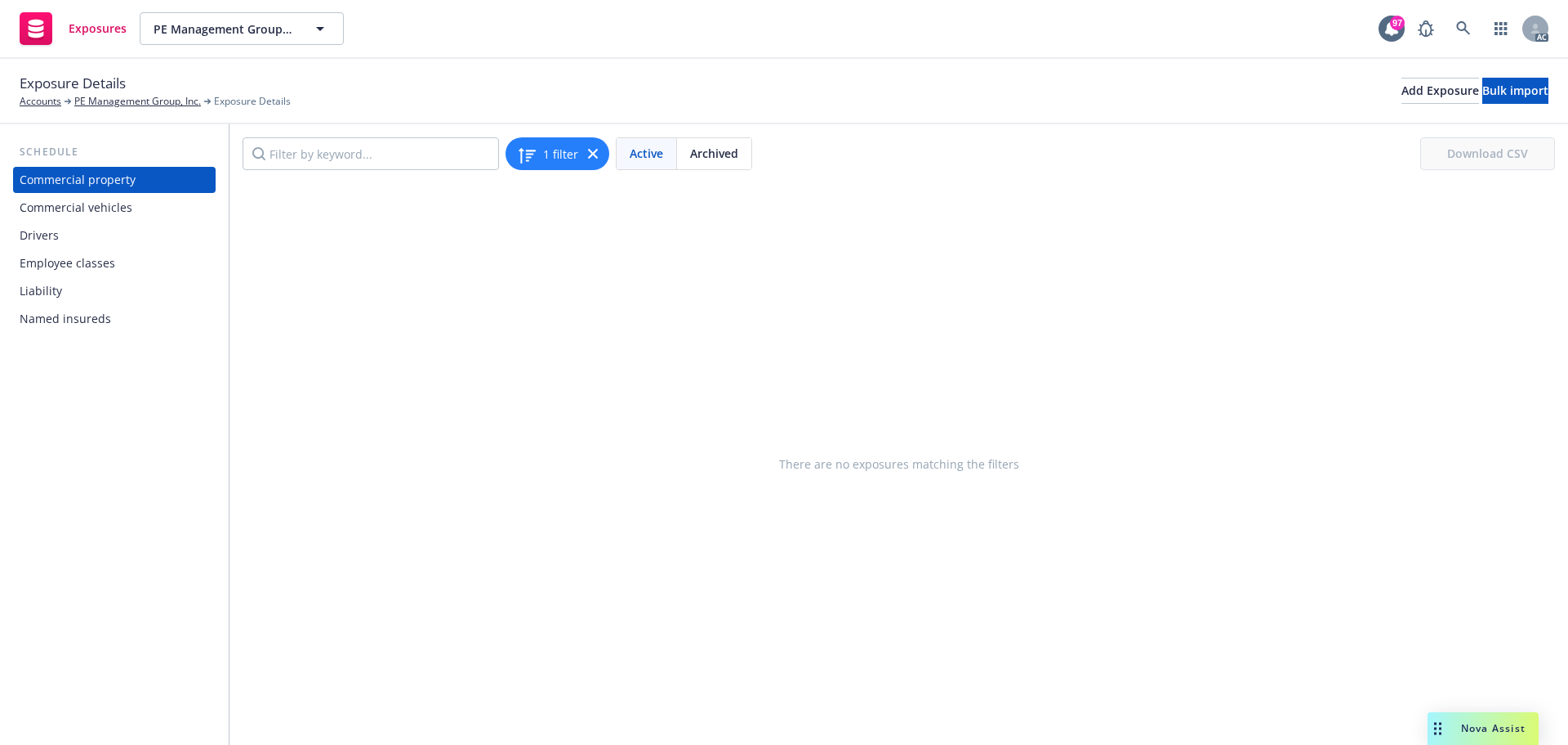
click at [68, 321] on div "Named insureds" at bounding box center [64, 318] width 91 height 26
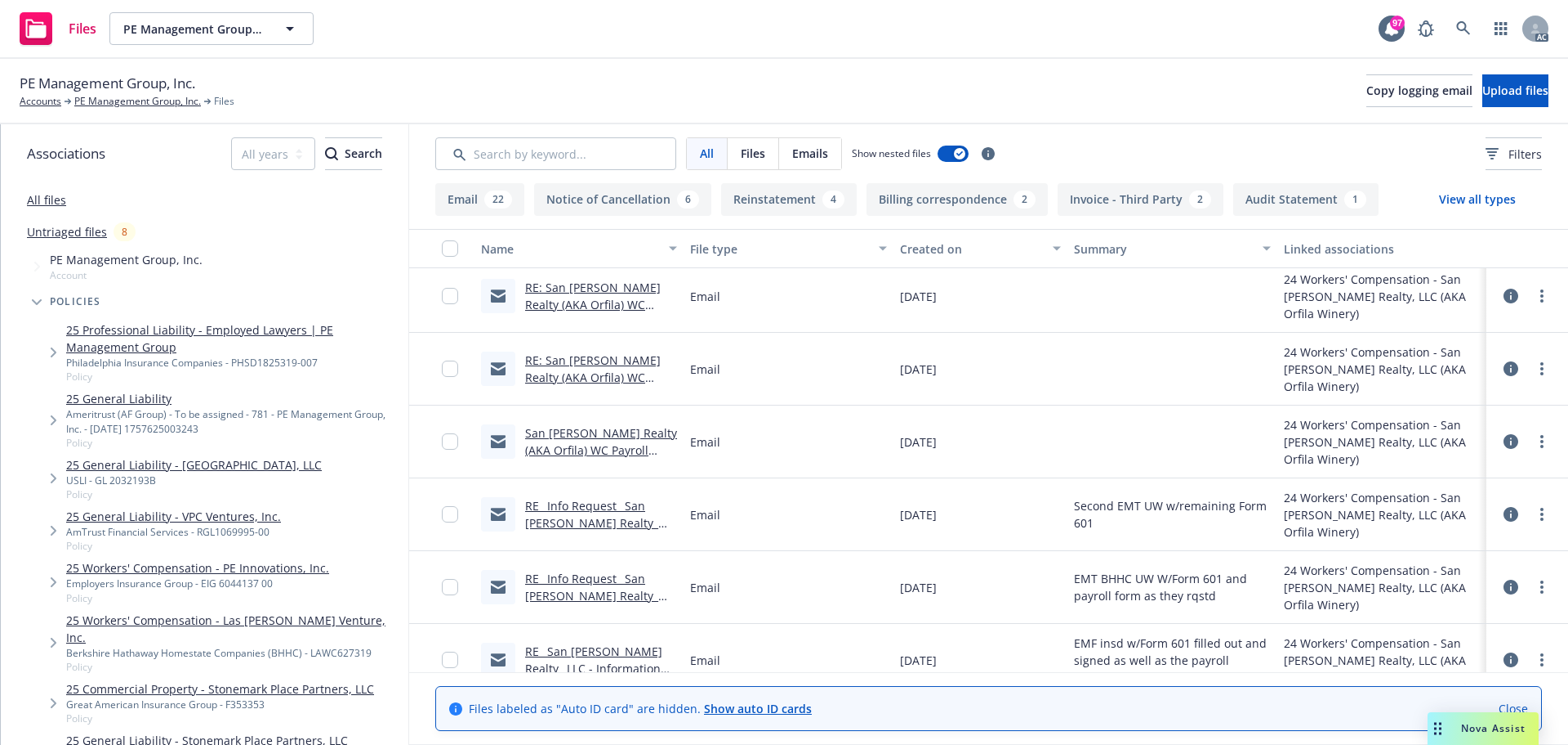
scroll to position [654, 0]
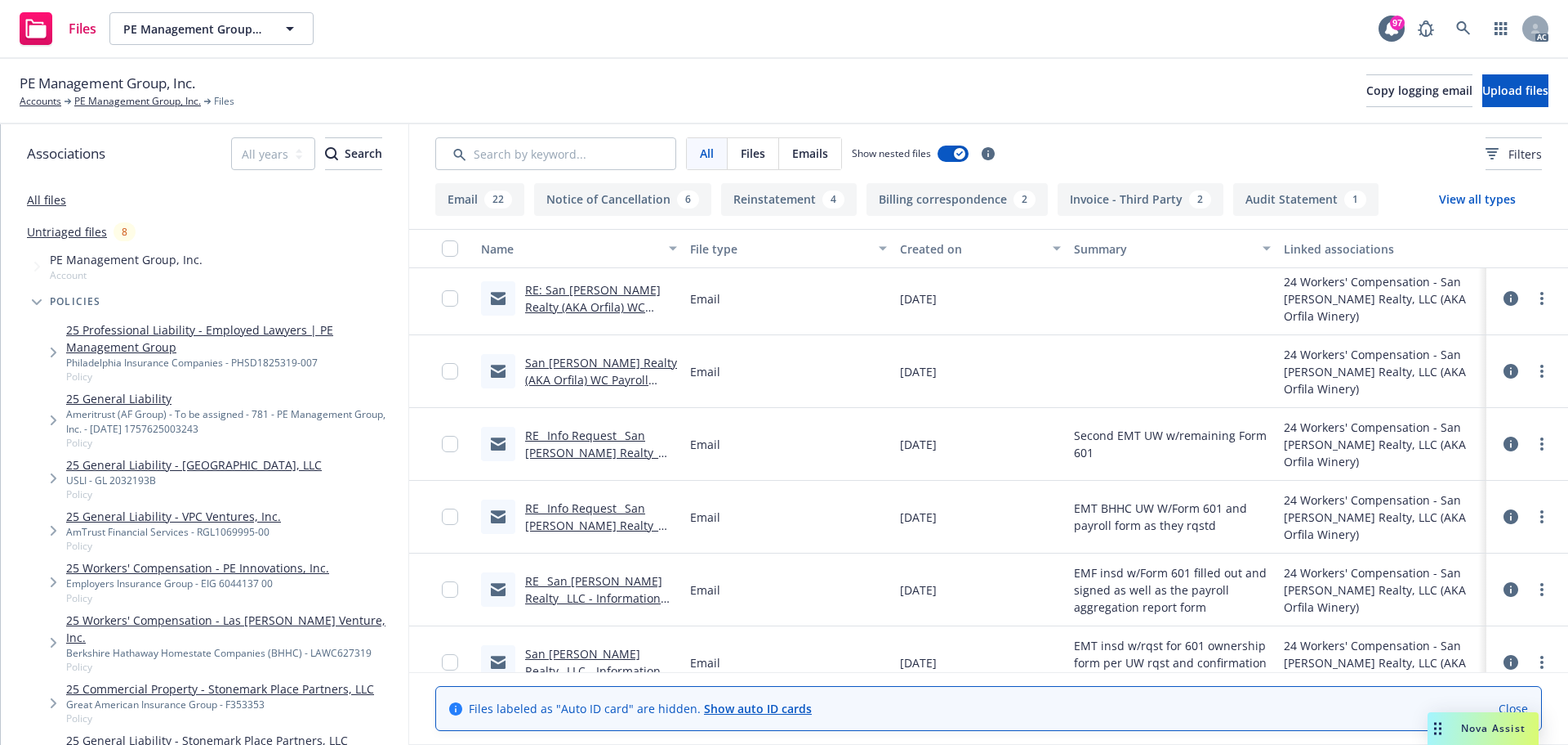
click at [591, 443] on div "RE_ Info Request_ San [PERSON_NAME] Realty_ LLC - SAWC667182.msg" at bounding box center [601, 444] width 152 height 35
click at [596, 438] on link "RE_ Info Request_ San Pasqual Realty_ LLC - SAWC667182.msg" at bounding box center [592, 453] width 134 height 50
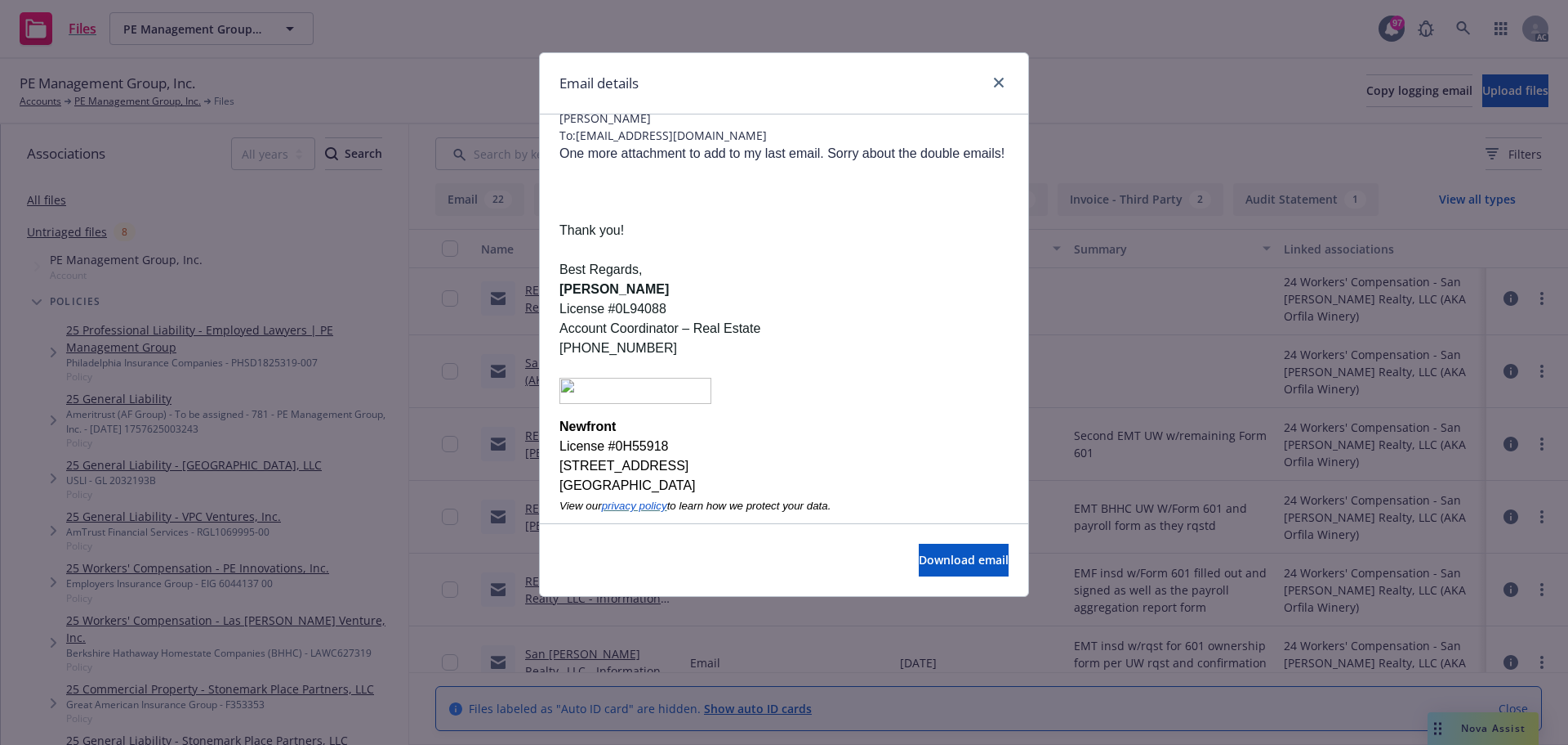
scroll to position [82, 0]
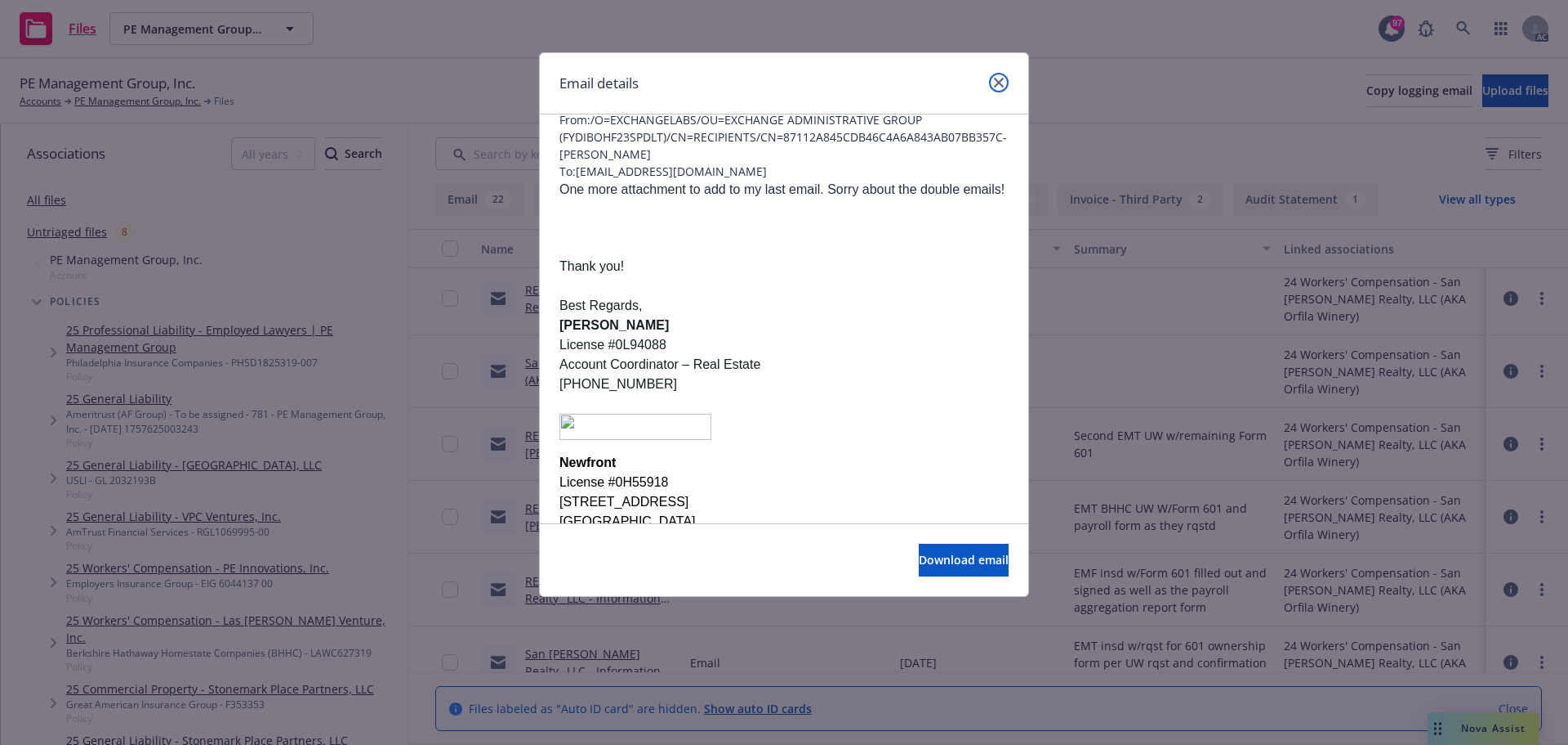
click at [1000, 85] on icon "close" at bounding box center [999, 83] width 10 height 10
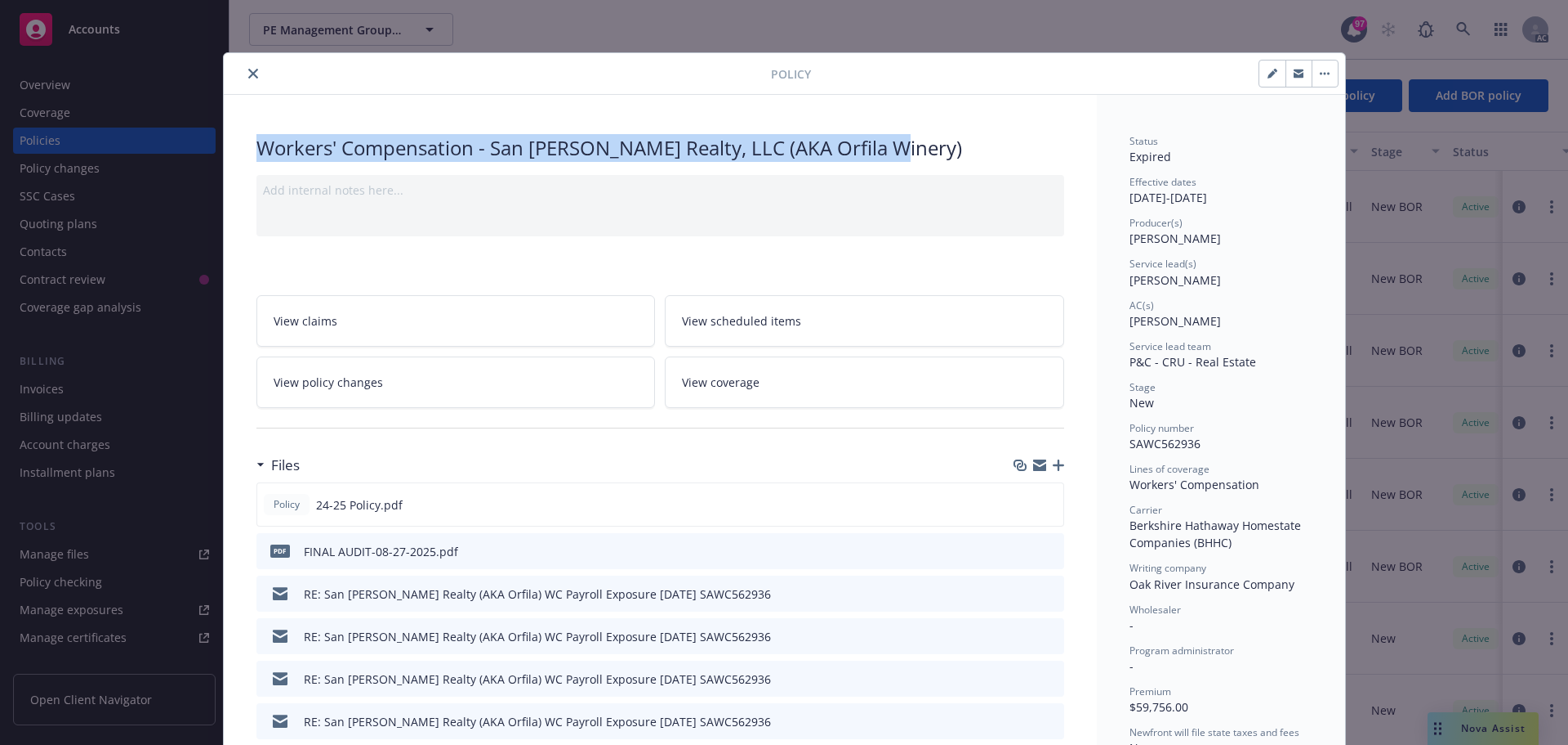
drag, startPoint x: 253, startPoint y: 143, endPoint x: 900, endPoint y: 143, distance: 647.0
click at [900, 143] on div "Workers' Compensation - San [PERSON_NAME] Realty, LLC (AKA Orfila Winery)" at bounding box center [660, 147] width 808 height 28
copy div "Workers' Compensation - San [PERSON_NAME] Realty, LLC (AKA Orfila Winery)"
drag, startPoint x: 1123, startPoint y: 198, endPoint x: 1255, endPoint y: 195, distance: 132.0
click at [1255, 195] on div "Effective dates [DATE] - [DATE]" at bounding box center [1221, 190] width 183 height 31
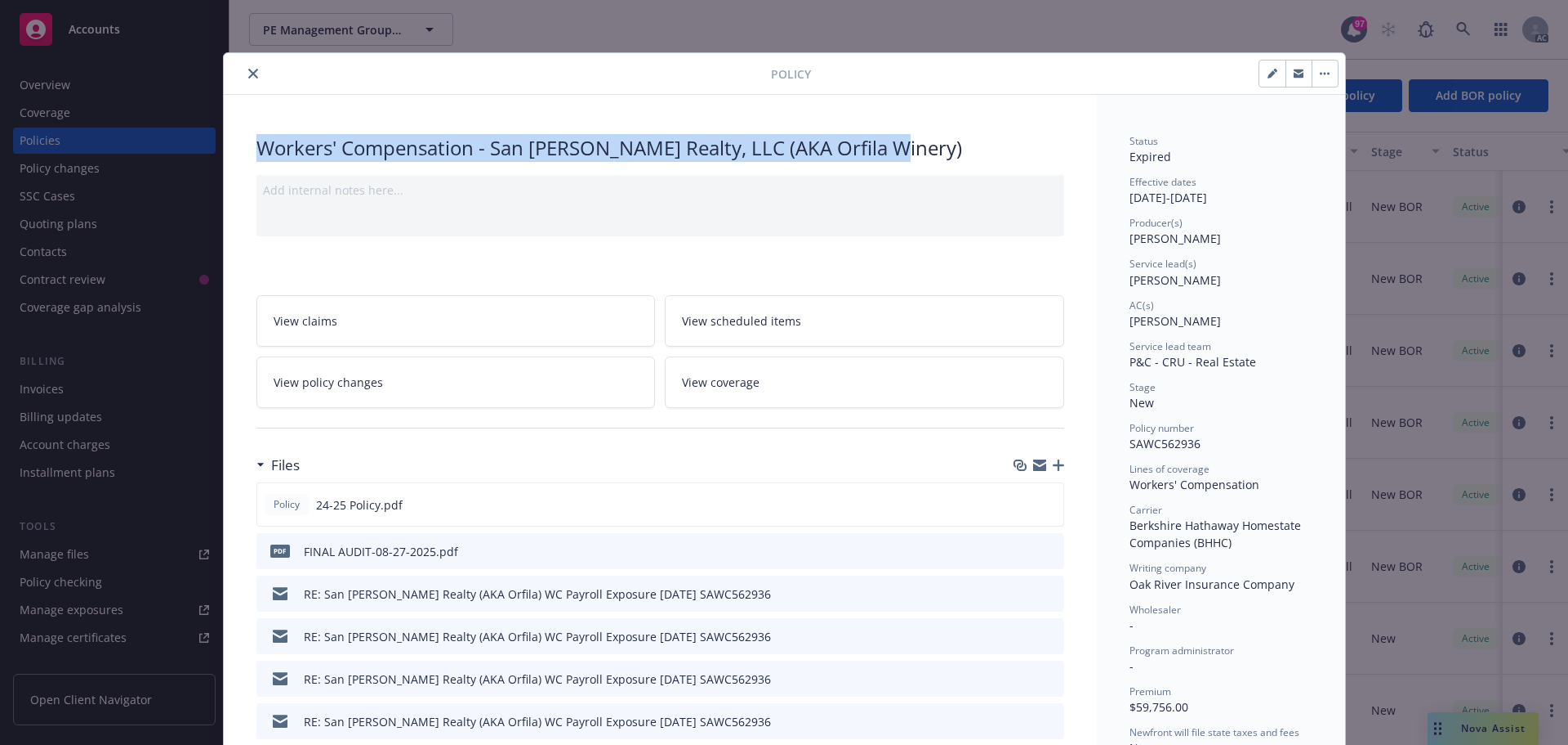
copy div "[DATE] - [DATE]"
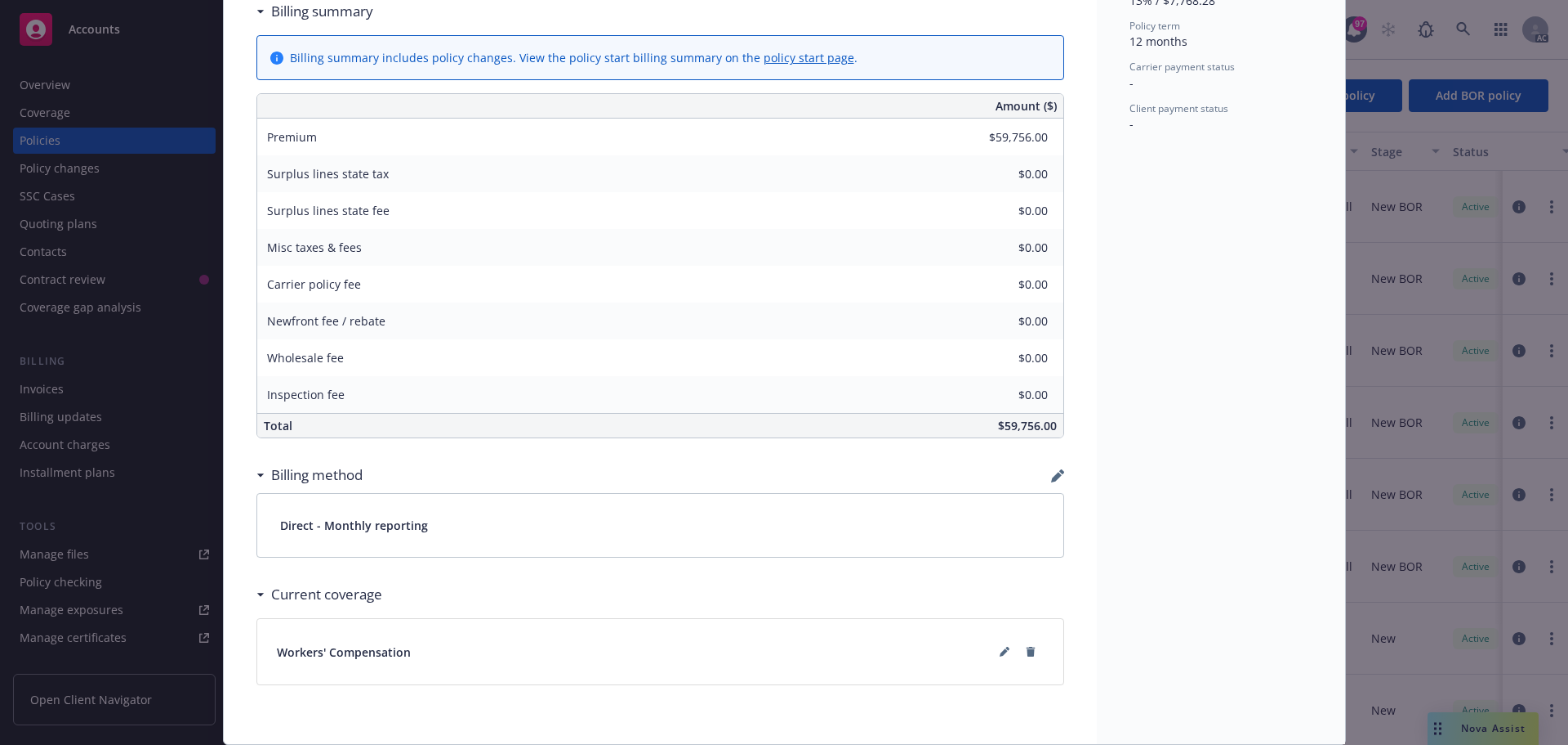
scroll to position [840, 0]
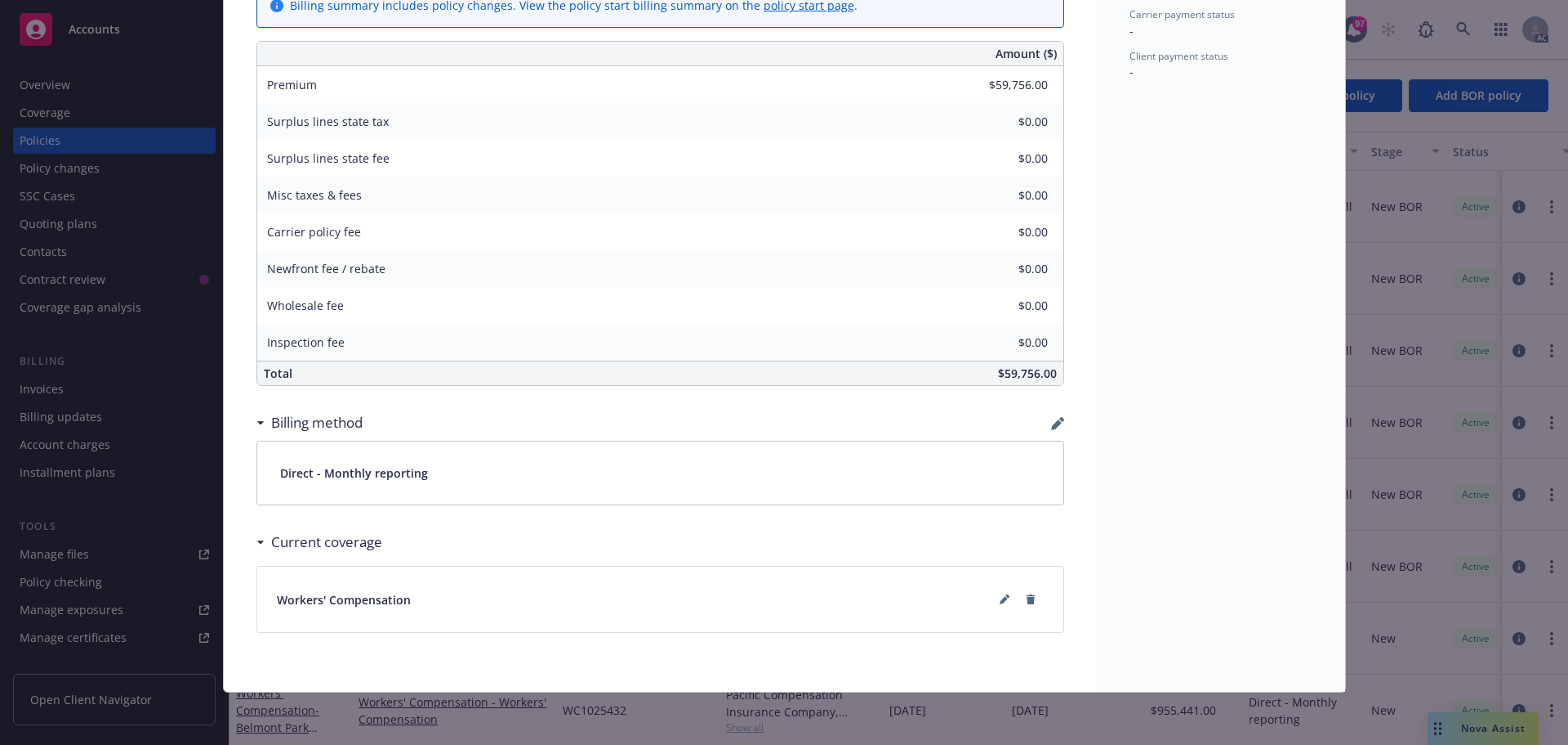
click at [357, 540] on h3 "Current coverage" at bounding box center [327, 542] width 111 height 21
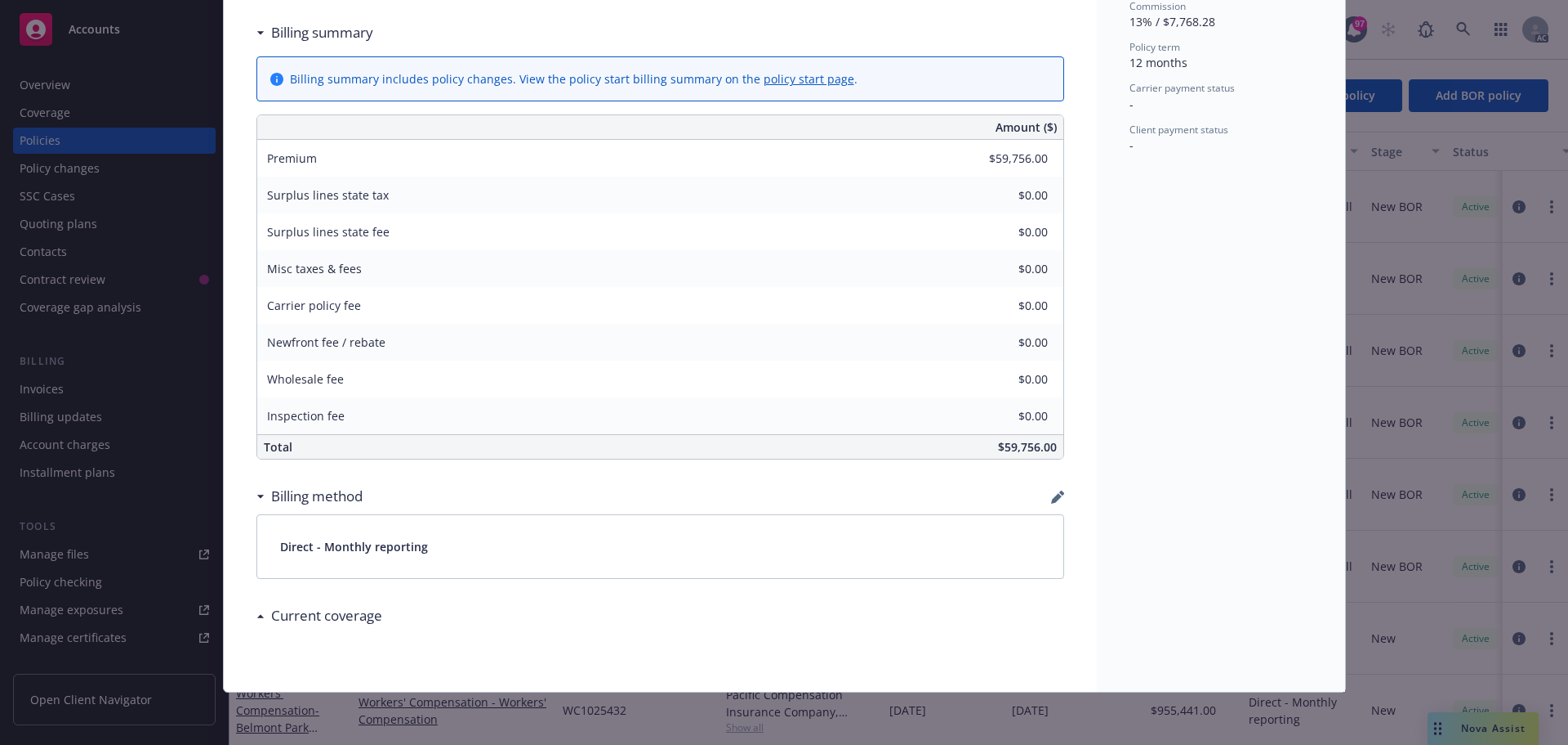
scroll to position [766, 0]
click at [264, 496] on div "Billing method" at bounding box center [313, 496] width 98 height 21
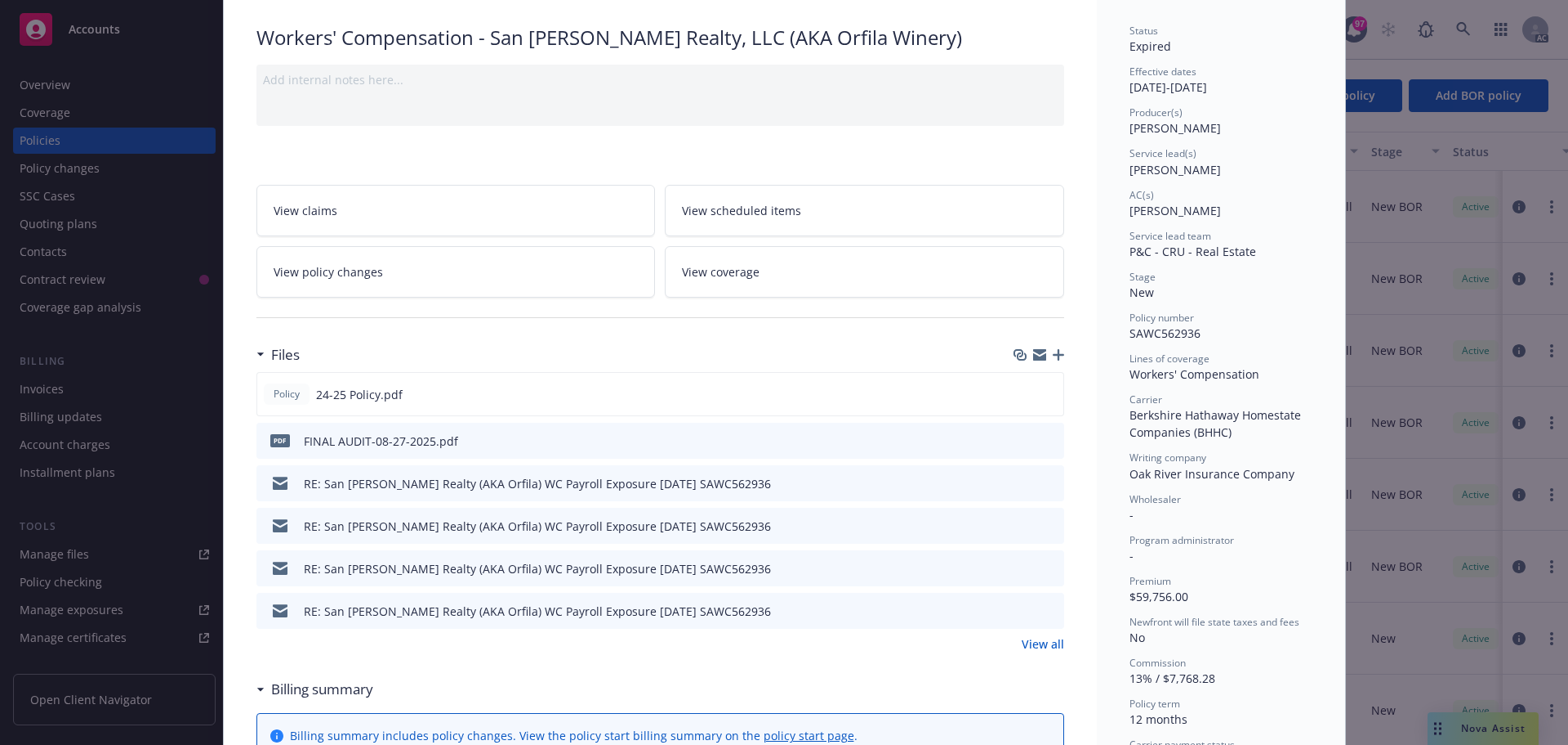
scroll to position [0, 0]
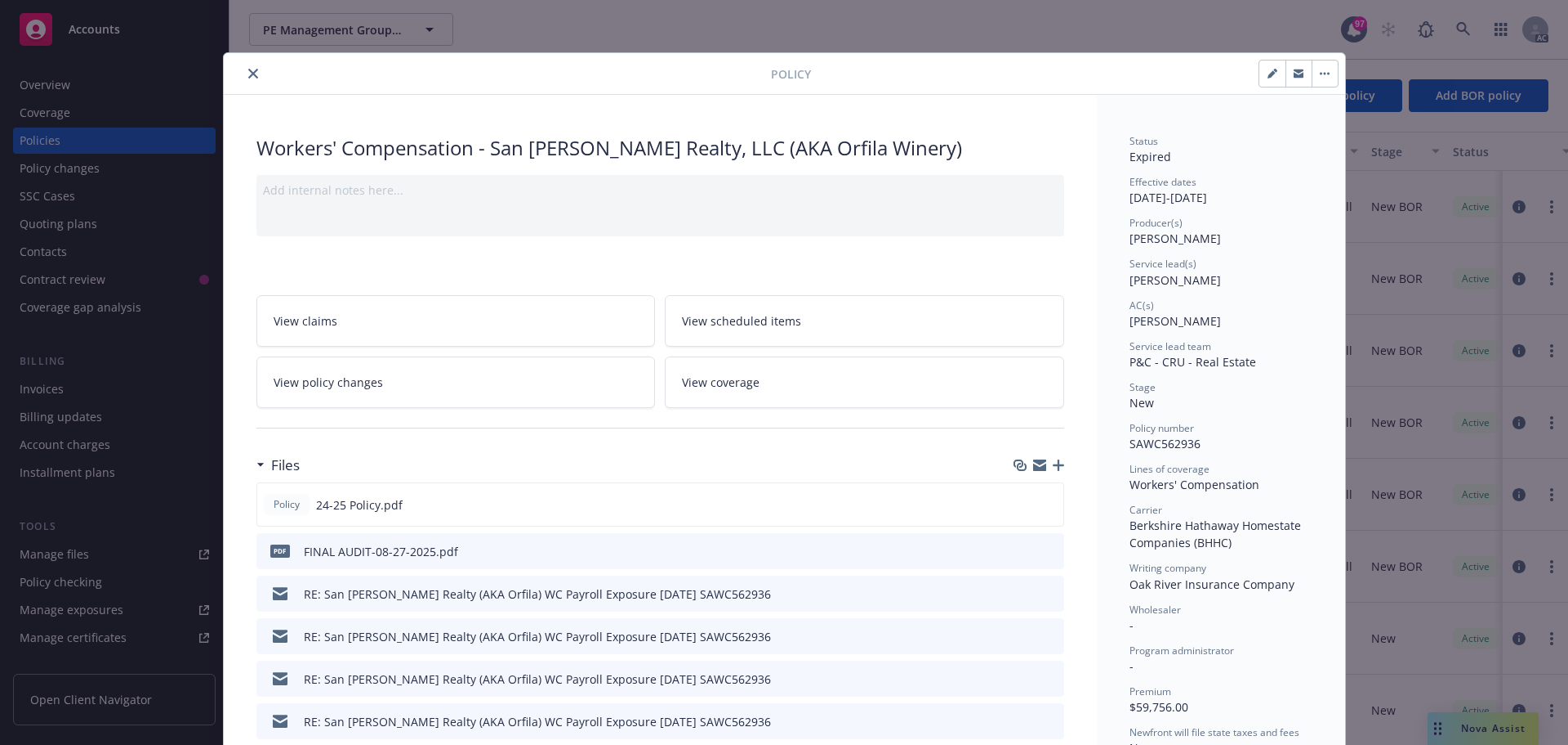
click at [777, 40] on div "Policy Workers' Compensation - San [PERSON_NAME] Realty, LLC (AKA Orfila Winery…" at bounding box center [784, 372] width 1568 height 745
click at [252, 72] on button "close" at bounding box center [253, 73] width 19 height 19
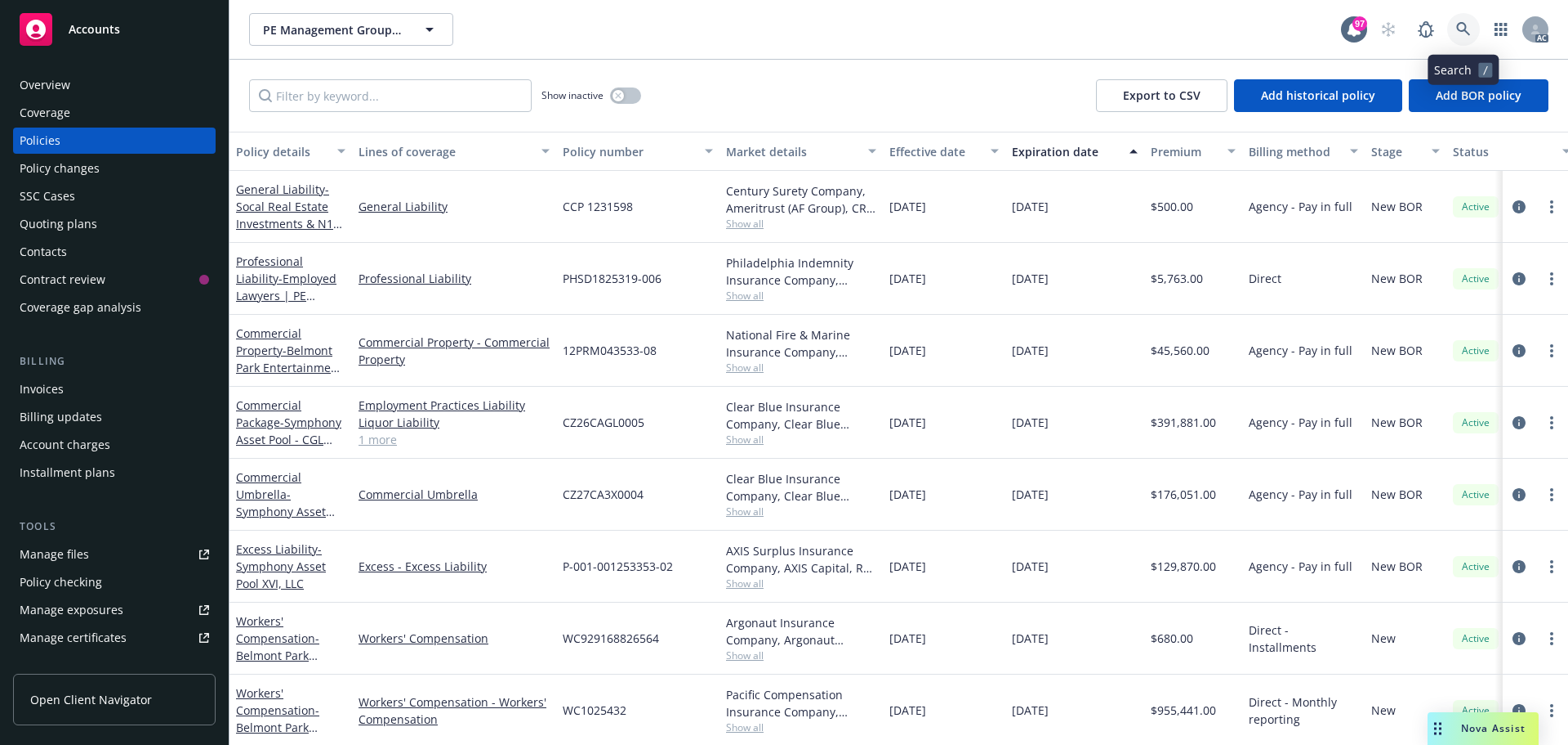
click at [1468, 30] on icon at bounding box center [1463, 29] width 14 height 14
